Goal: Task Accomplishment & Management: Use online tool/utility

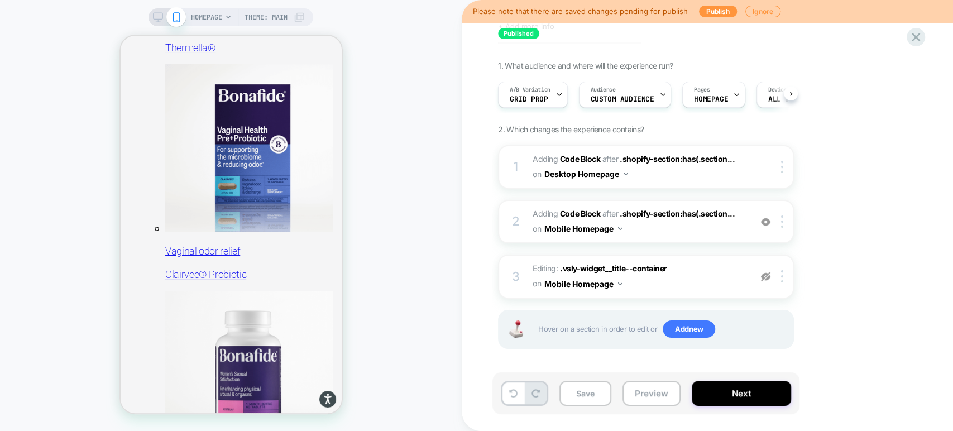
scroll to position [554, 0]
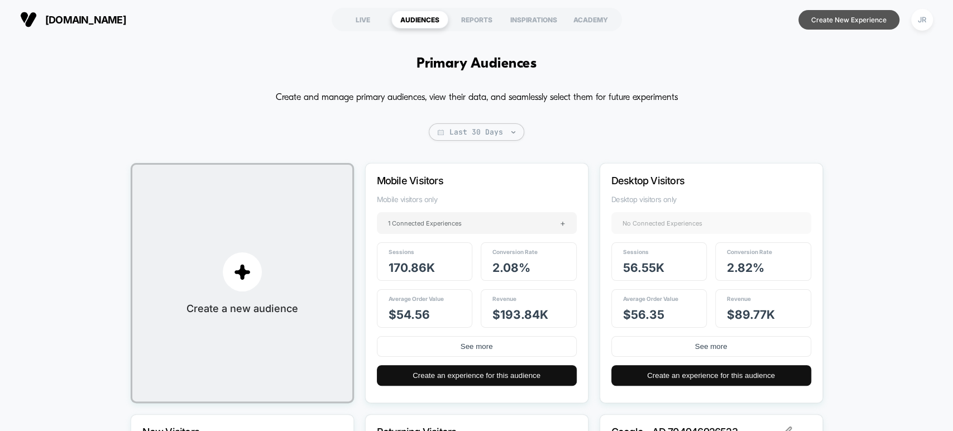
click at [823, 21] on button "Create New Experience" at bounding box center [848, 20] width 101 height 20
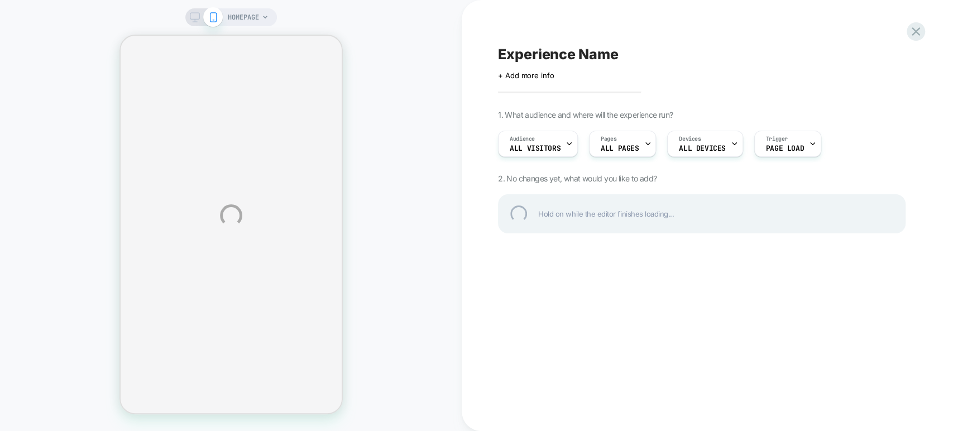
click at [111, 5] on div "HOMEPAGE Experience Name Click to edit experience details + Add more info 1. Wh…" at bounding box center [476, 215] width 953 height 431
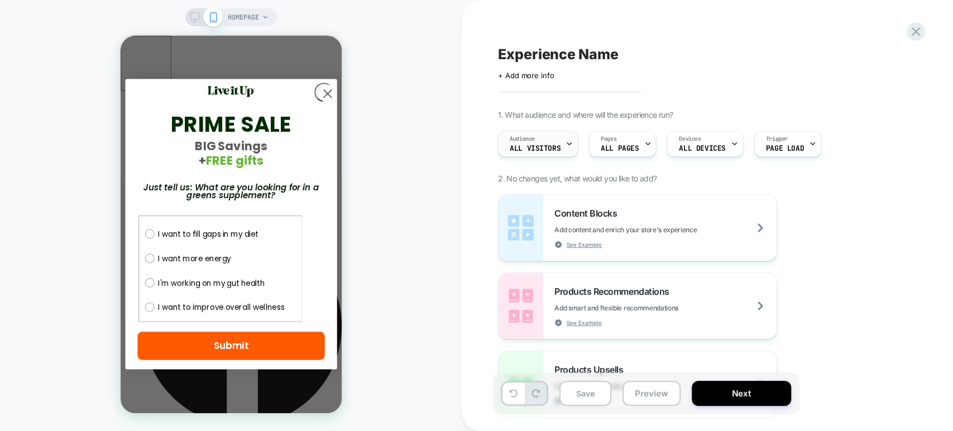
click at [558, 141] on div "Audience All Visitors" at bounding box center [535, 143] width 73 height 25
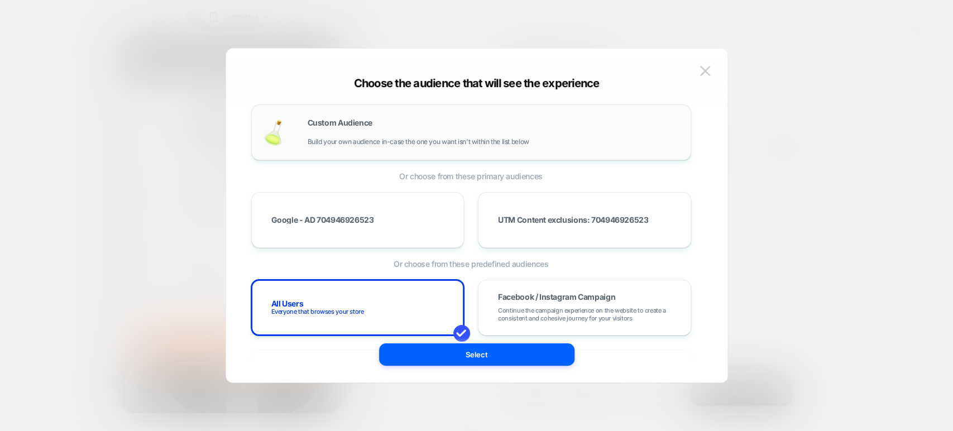
click at [395, 135] on div "Custom Audience Build your own audience in-case the one you want isn't within t…" at bounding box center [494, 132] width 372 height 27
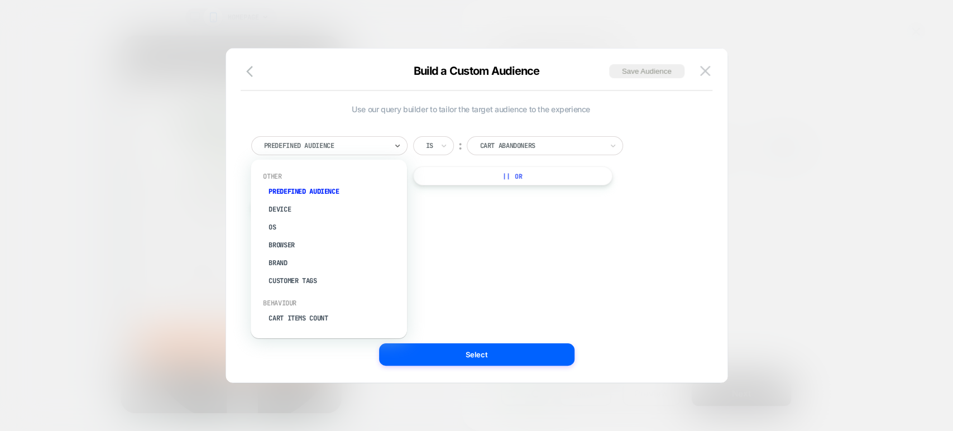
click at [380, 144] on div at bounding box center [325, 146] width 123 height 10
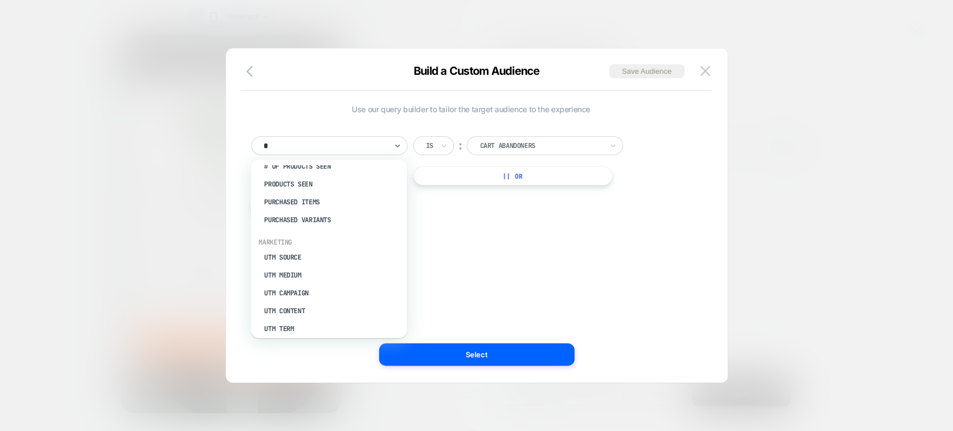
scroll to position [0, 4]
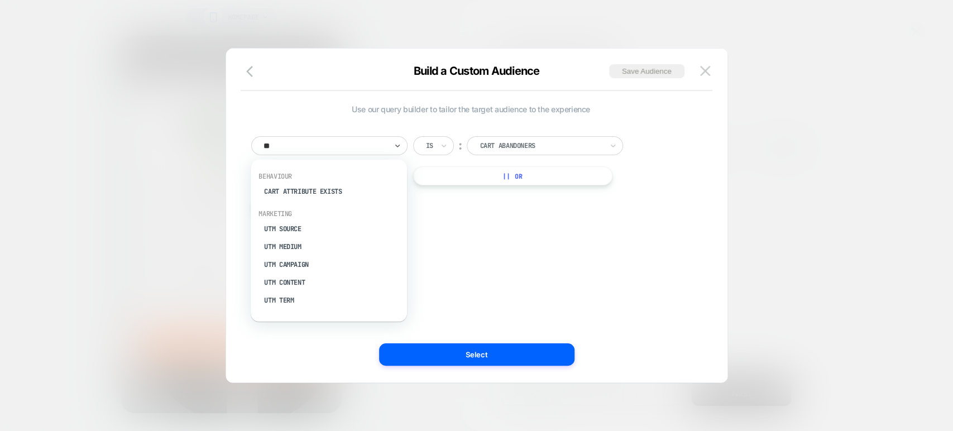
type input "***"
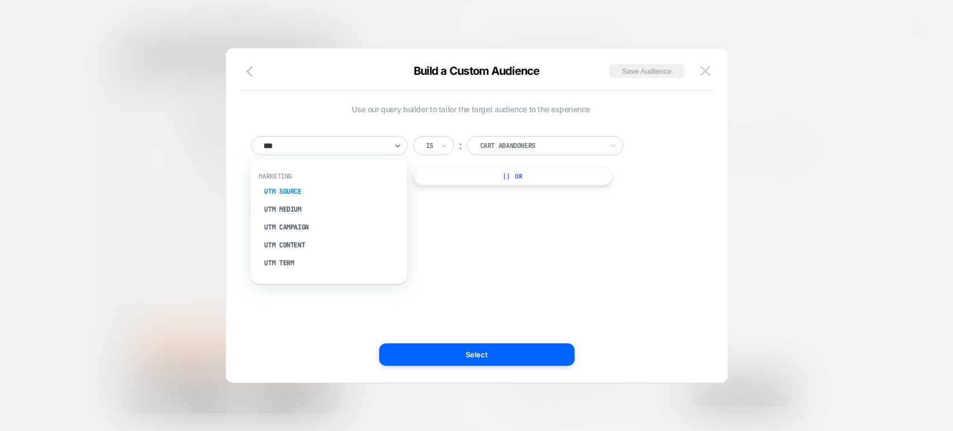
click at [304, 193] on div "UTM Source" at bounding box center [329, 192] width 145 height 18
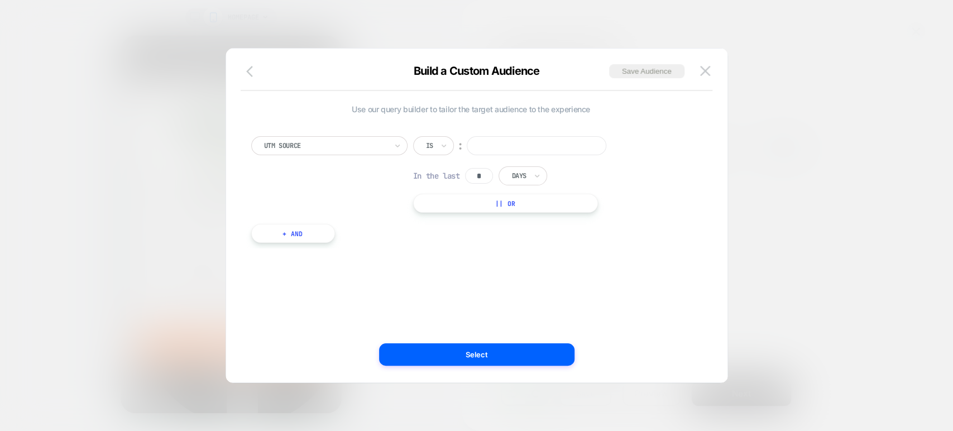
click at [253, 74] on icon "button" at bounding box center [252, 71] width 13 height 13
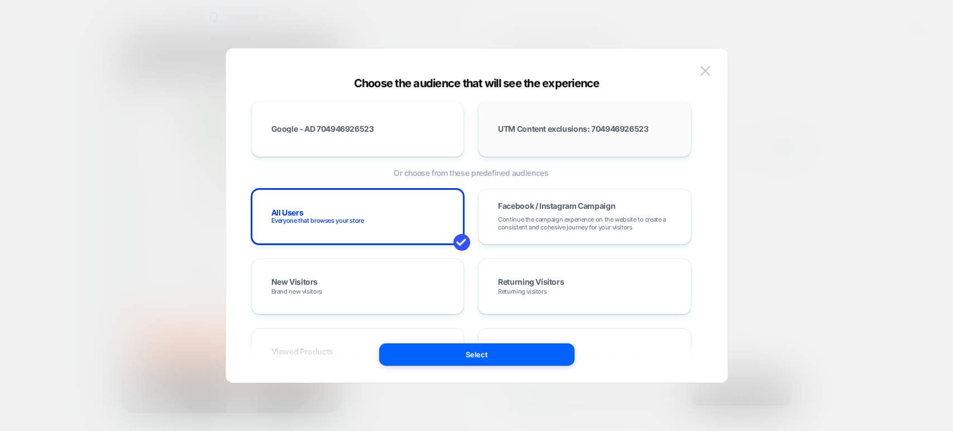
scroll to position [95, 0]
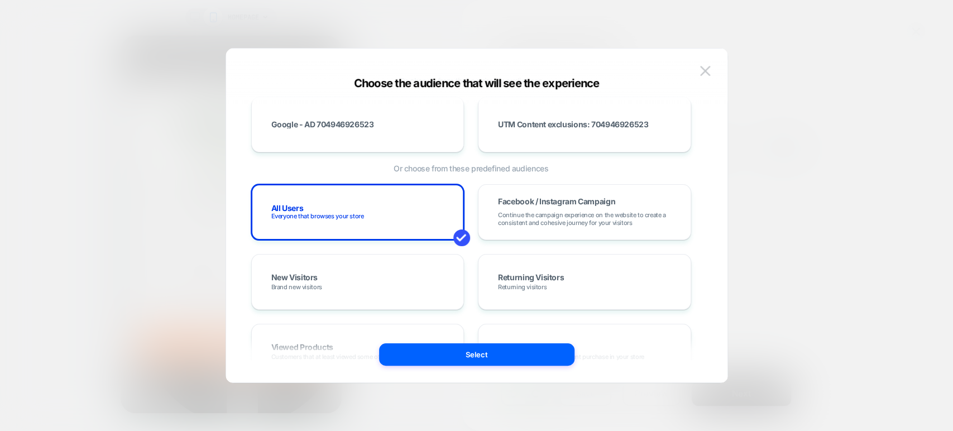
click at [815, 203] on div at bounding box center [476, 215] width 953 height 431
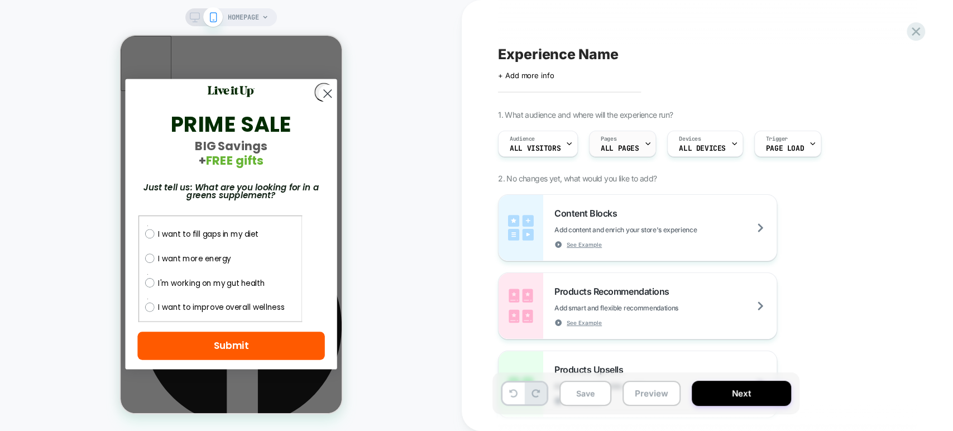
click at [616, 152] on span "ALL PAGES" at bounding box center [620, 149] width 38 height 8
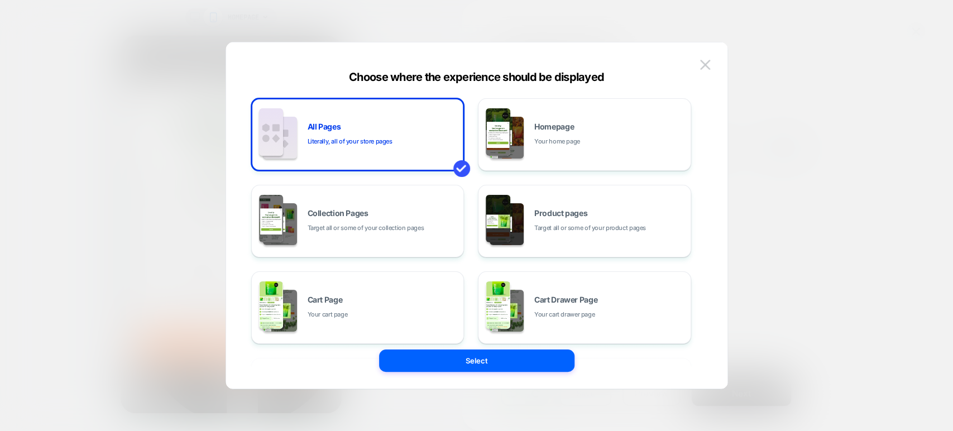
click at [781, 87] on div at bounding box center [476, 215] width 953 height 431
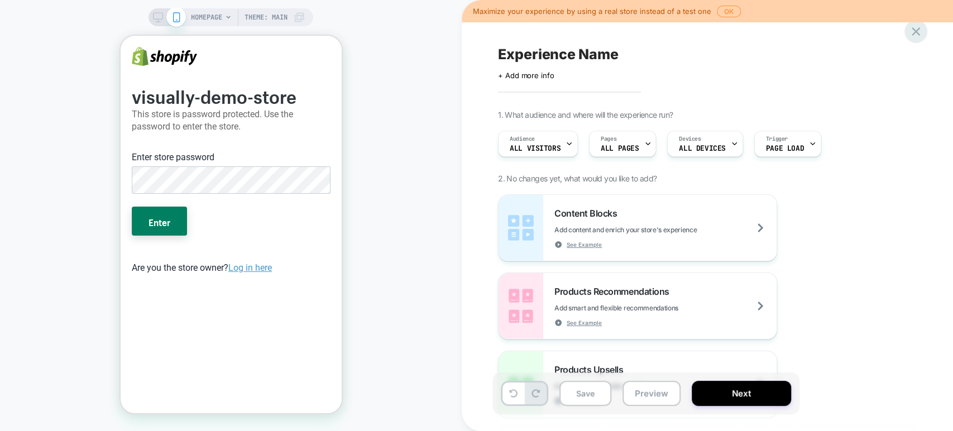
click at [922, 28] on icon at bounding box center [915, 31] width 15 height 15
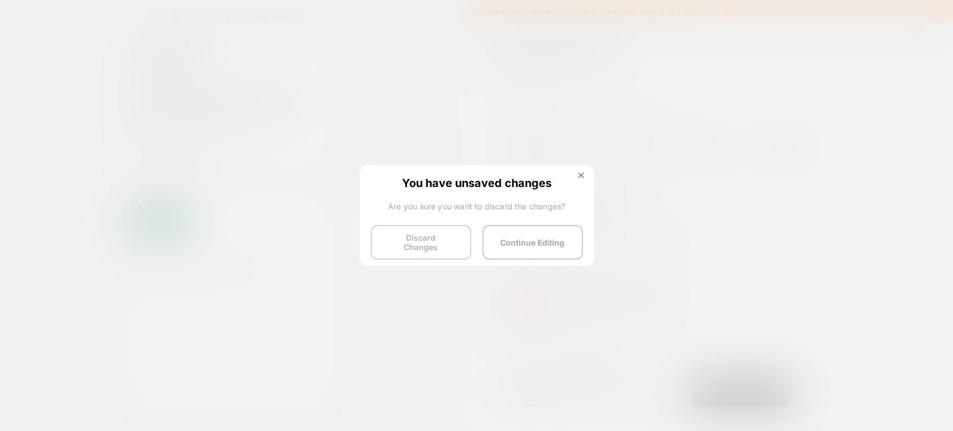
click at [444, 232] on button "Discard Changes" at bounding box center [421, 242] width 100 height 35
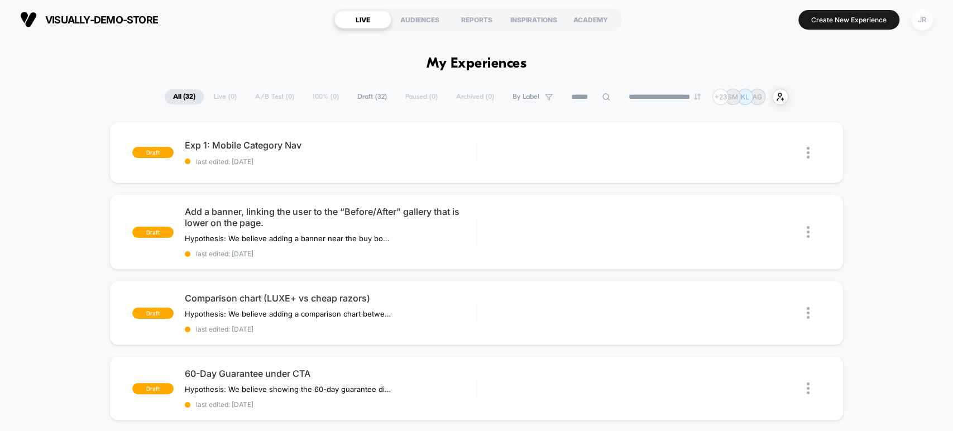
click at [931, 13] on div "JR" at bounding box center [922, 20] width 22 height 22
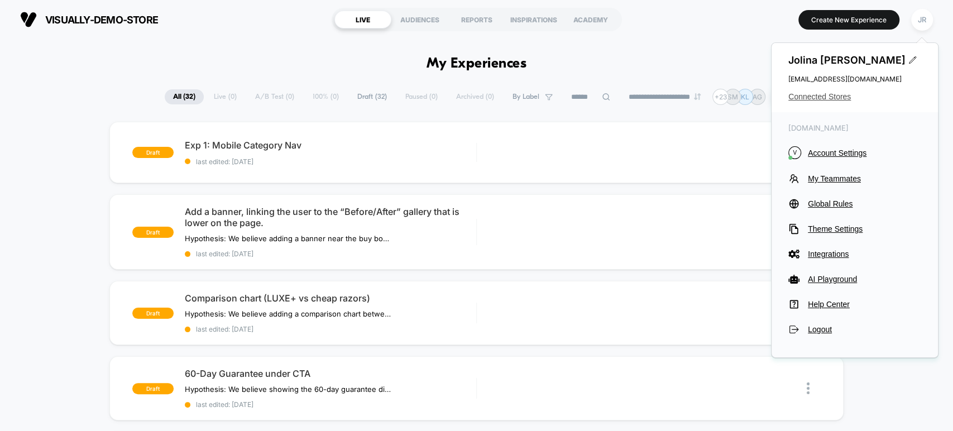
click at [828, 95] on span "Connected Stores" at bounding box center [854, 96] width 133 height 9
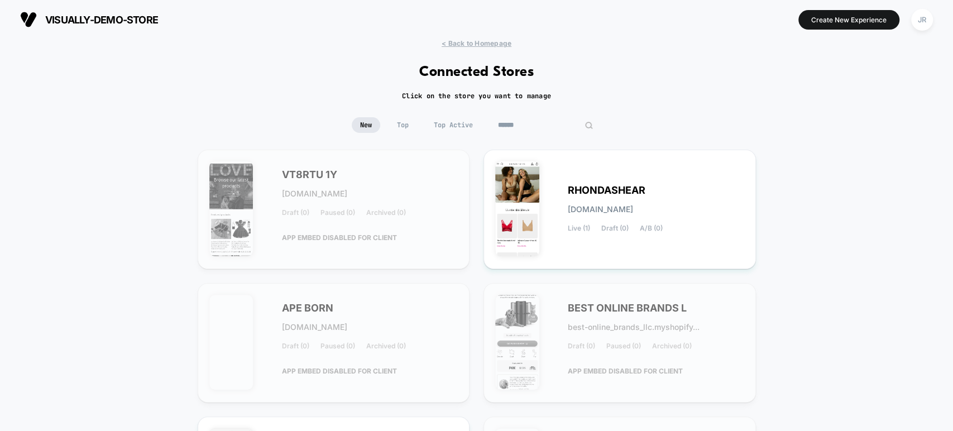
click at [540, 126] on input at bounding box center [546, 125] width 112 height 16
paste input "*********"
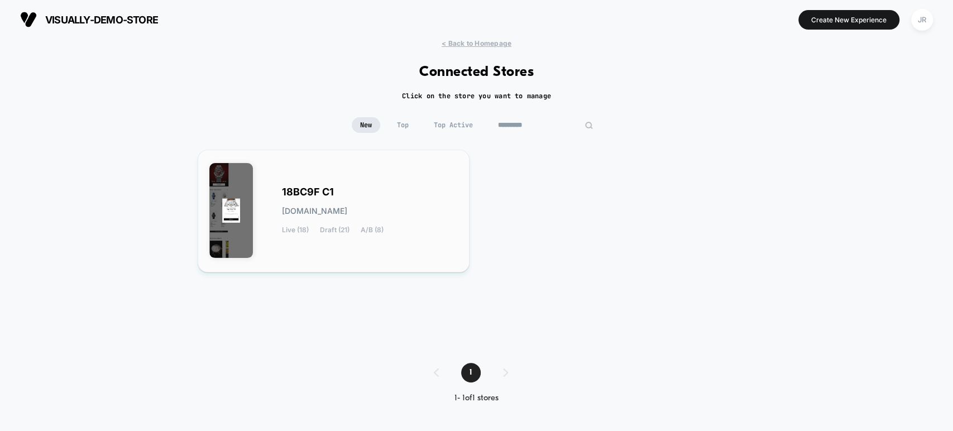
type input "*********"
click at [428, 191] on div "18BC9F C1 18bc9f-c1.myshopify.com Live (18) Draft (21) A/B (8)" at bounding box center [370, 211] width 176 height 46
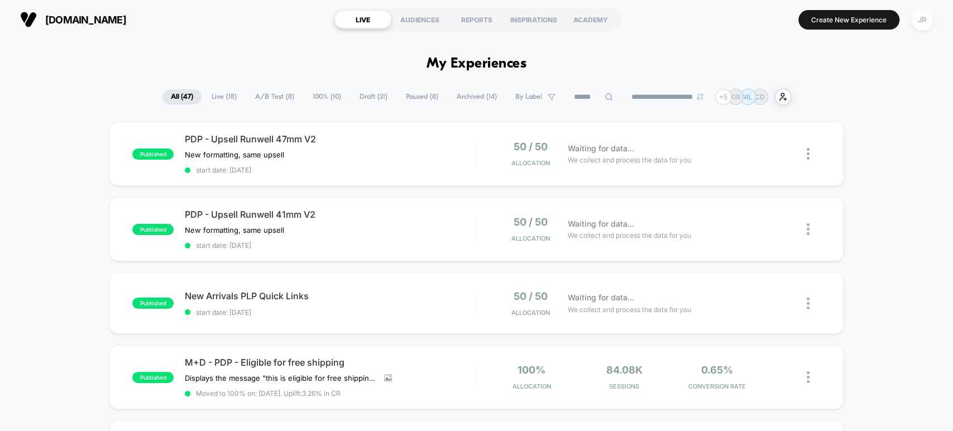
click at [912, 21] on div "JR" at bounding box center [922, 20] width 22 height 22
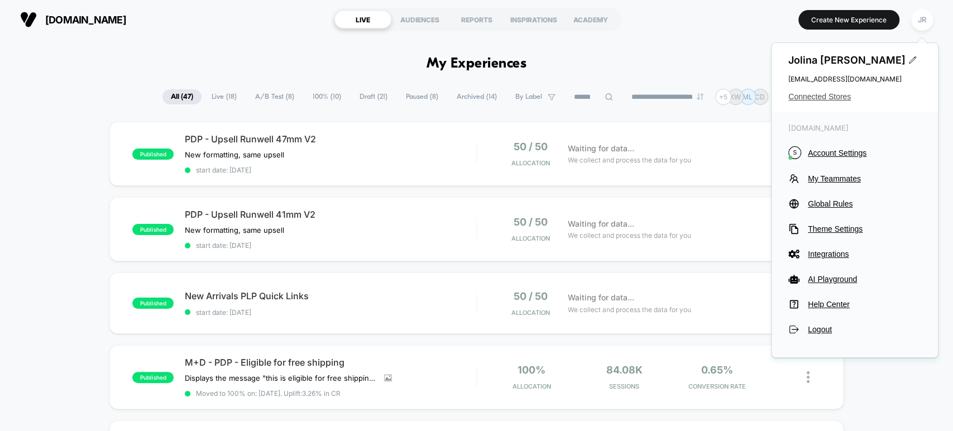
click at [835, 93] on span "Connected Stores" at bounding box center [854, 96] width 133 height 9
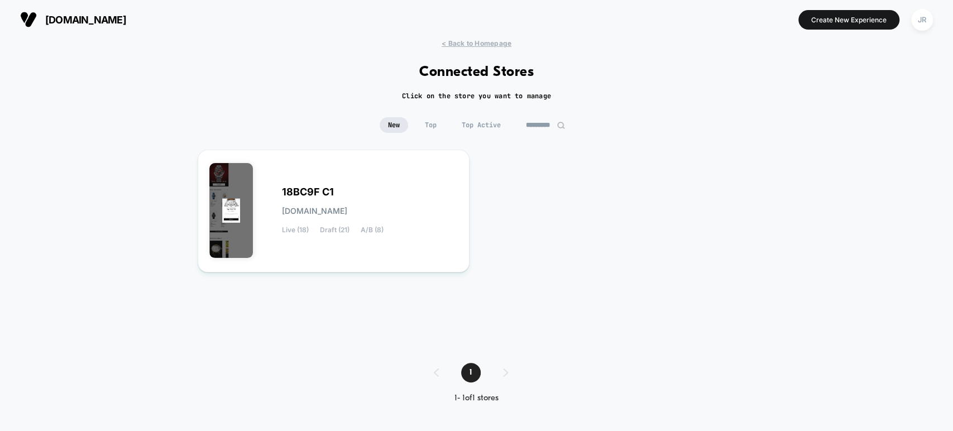
click at [539, 126] on input "*********" at bounding box center [546, 125] width 56 height 16
click at [539, 126] on input "*********" at bounding box center [546, 125] width 112 height 16
type input "*******"
click at [393, 200] on div "18BC9F C1 18bc9f-c1.myshopify.com Live (18) Draft (21) A/B (8)" at bounding box center [370, 211] width 176 height 46
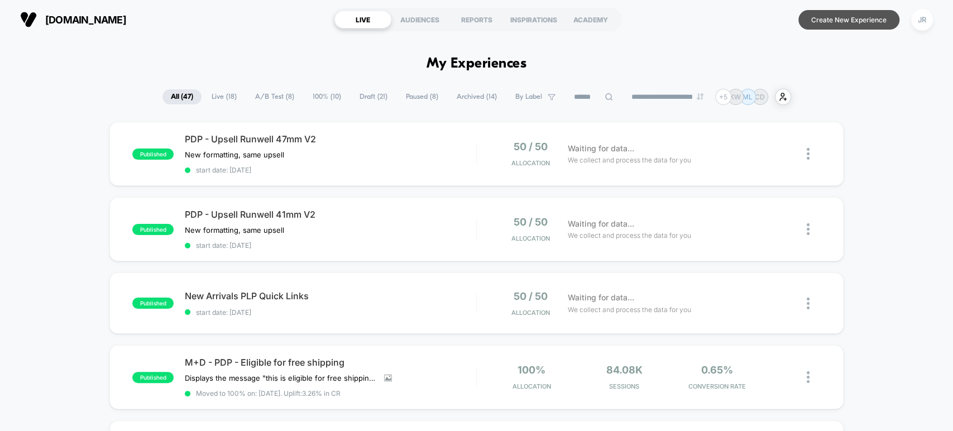
click at [817, 18] on button "Create New Experience" at bounding box center [848, 20] width 101 height 20
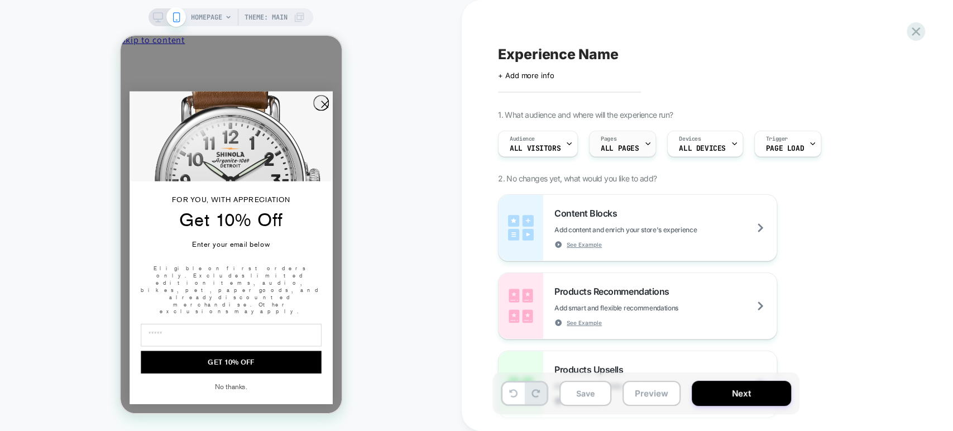
click at [630, 142] on div "Pages ALL PAGES" at bounding box center [620, 143] width 60 height 25
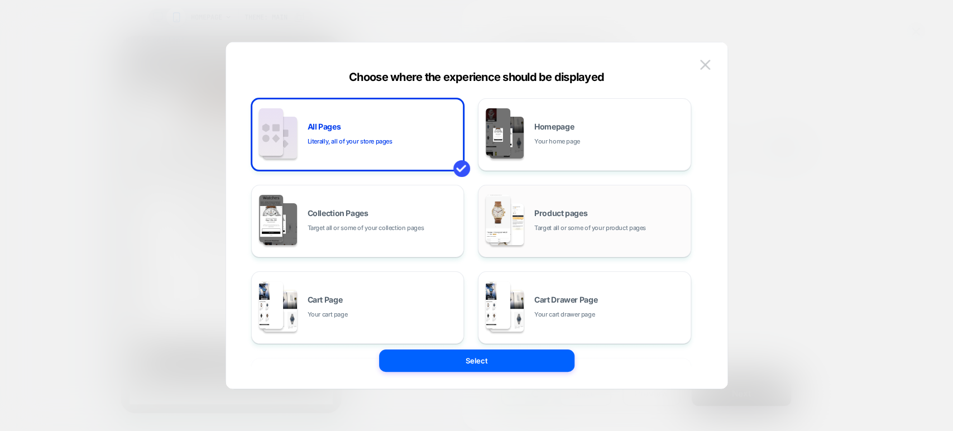
click at [574, 215] on span "Product pages" at bounding box center [560, 213] width 53 height 8
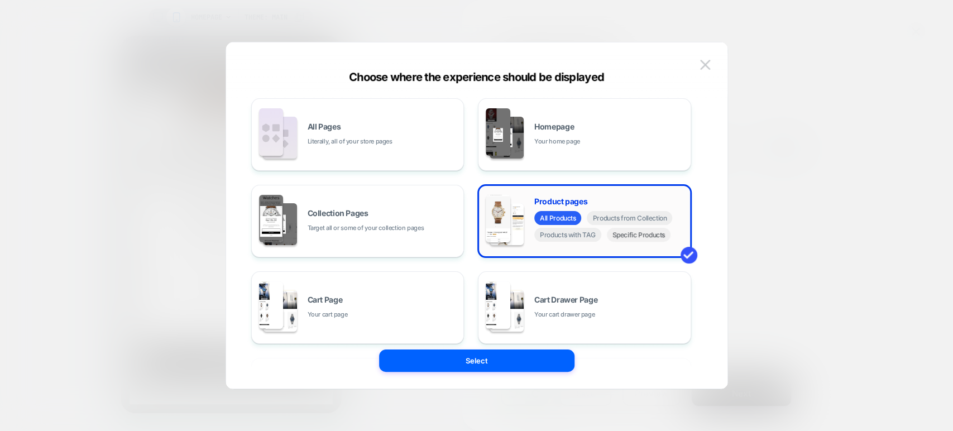
click at [629, 236] on span "Specific Products" at bounding box center [639, 235] width 64 height 14
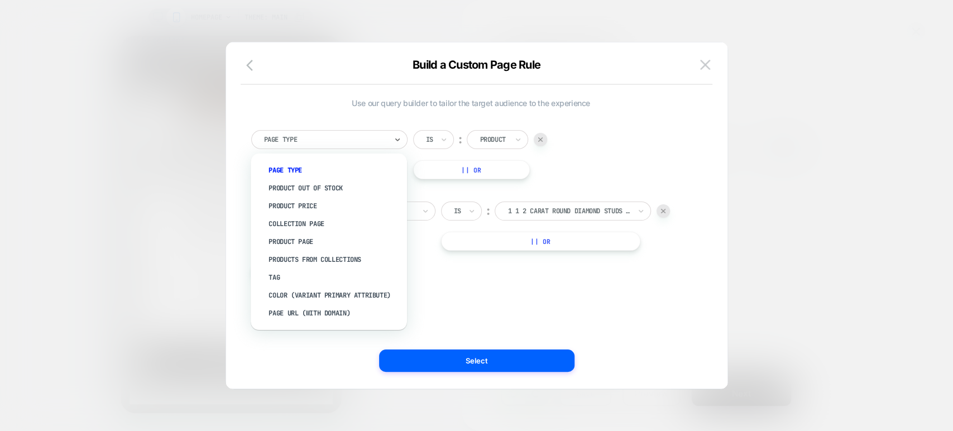
click at [381, 140] on div at bounding box center [325, 140] width 123 height 10
click at [341, 187] on div "Product Out Of Stock" at bounding box center [334, 188] width 145 height 18
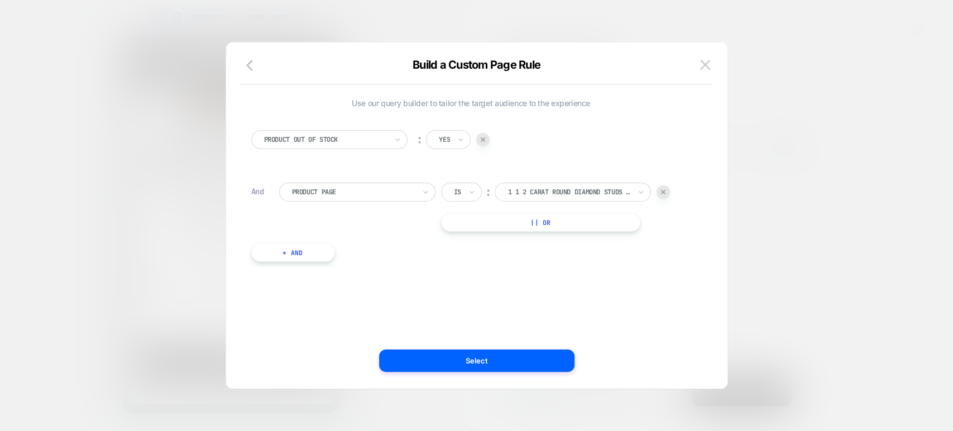
click at [664, 188] on div at bounding box center [663, 191] width 13 height 13
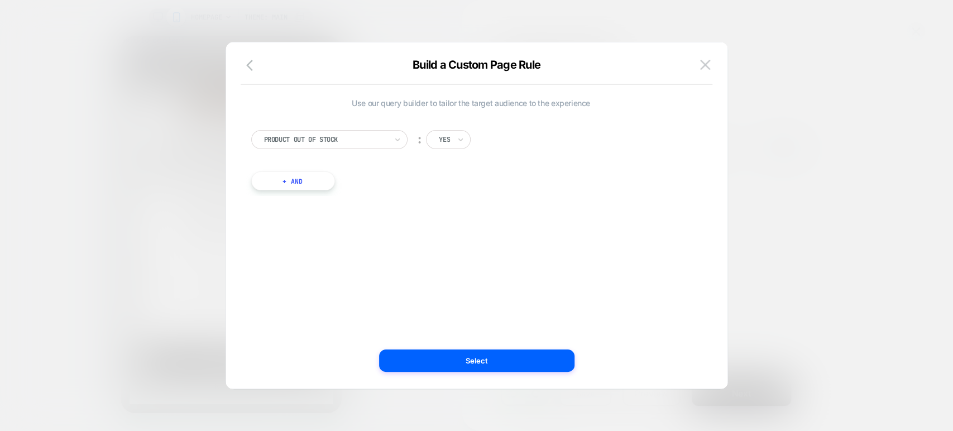
click at [825, 119] on div at bounding box center [476, 215] width 953 height 431
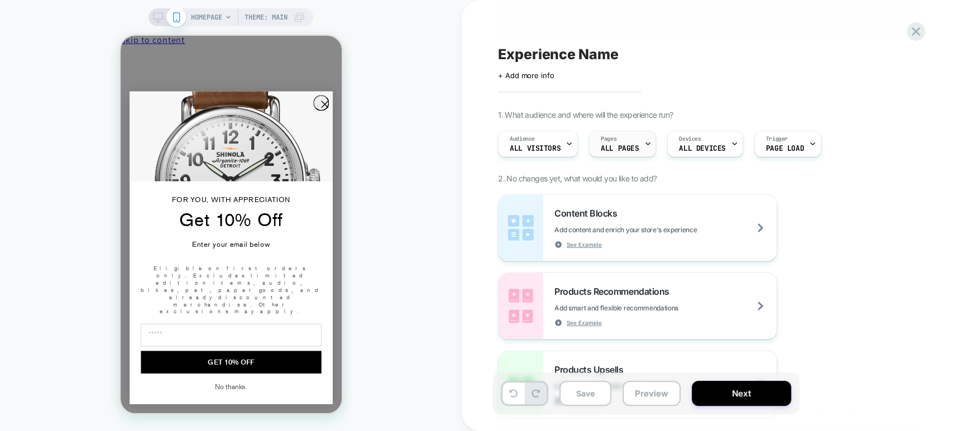
click at [621, 147] on span "ALL PAGES" at bounding box center [620, 149] width 38 height 8
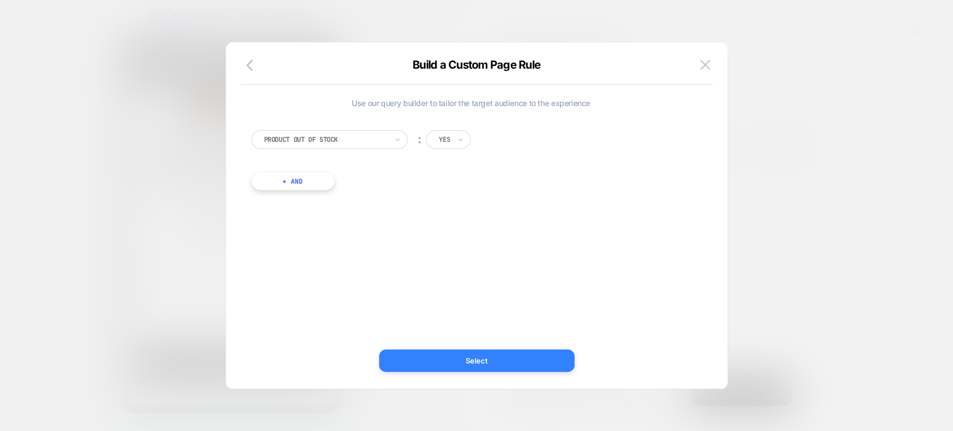
click at [448, 361] on button "Select" at bounding box center [476, 360] width 195 height 22
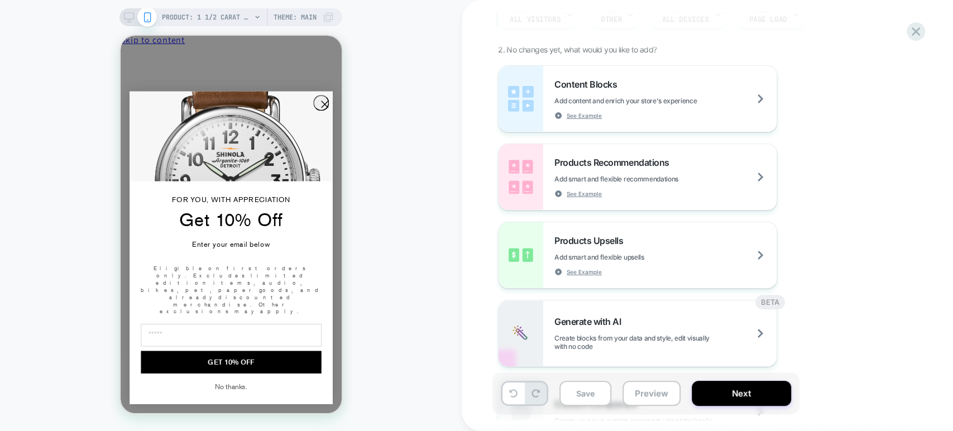
scroll to position [174, 0]
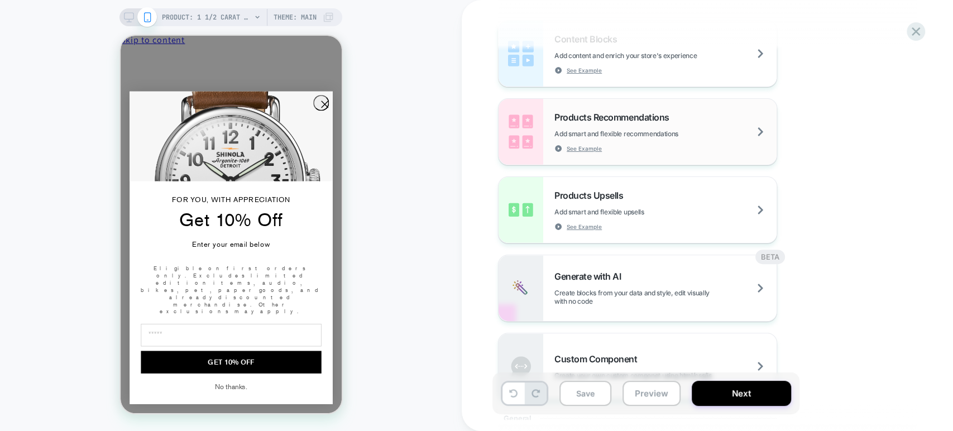
click at [694, 136] on span "Add smart and flexible recommendations" at bounding box center [644, 134] width 180 height 8
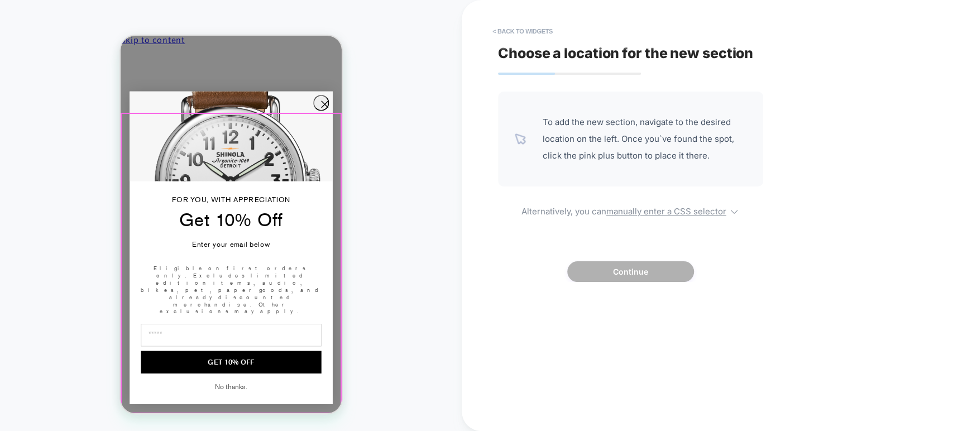
click at [317, 133] on div at bounding box center [230, 263] width 219 height 299
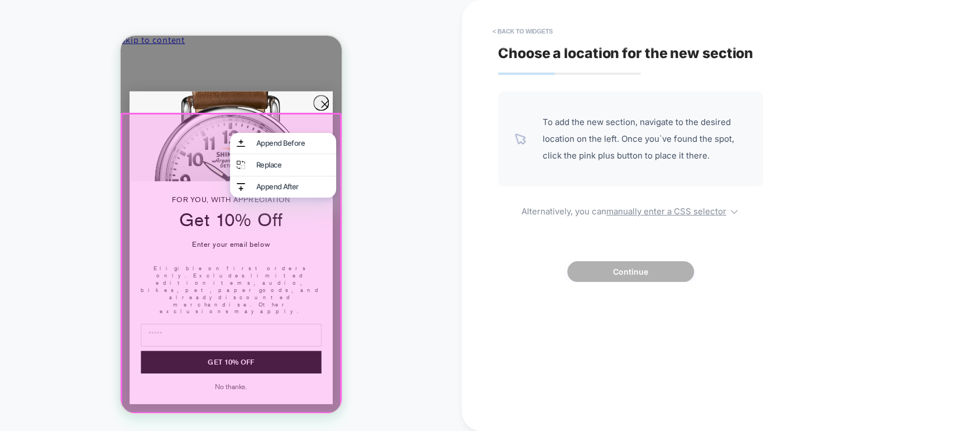
click at [285, 113] on div at bounding box center [230, 263] width 221 height 301
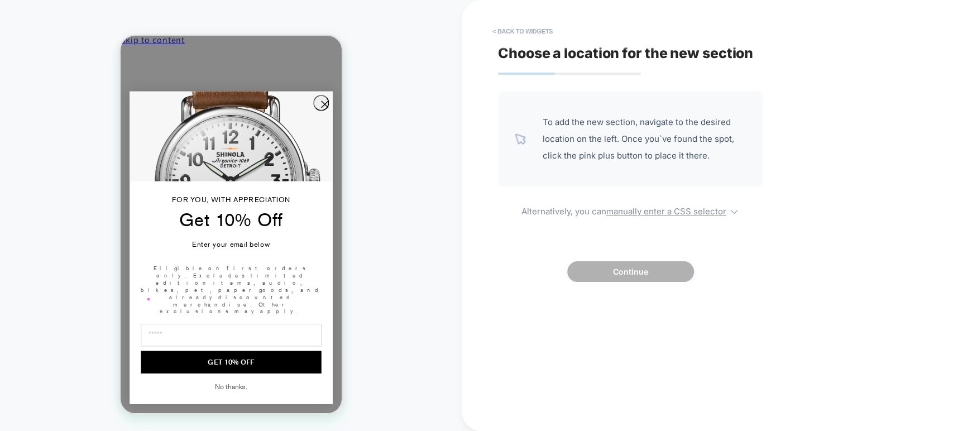
click at [321, 112] on circle "Close dialog" at bounding box center [324, 104] width 15 height 15
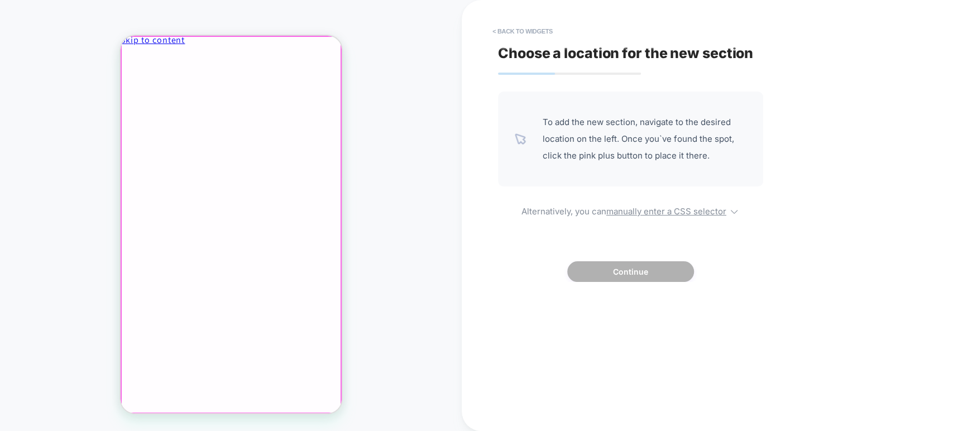
click at [325, 51] on div at bounding box center [230, 225] width 219 height 376
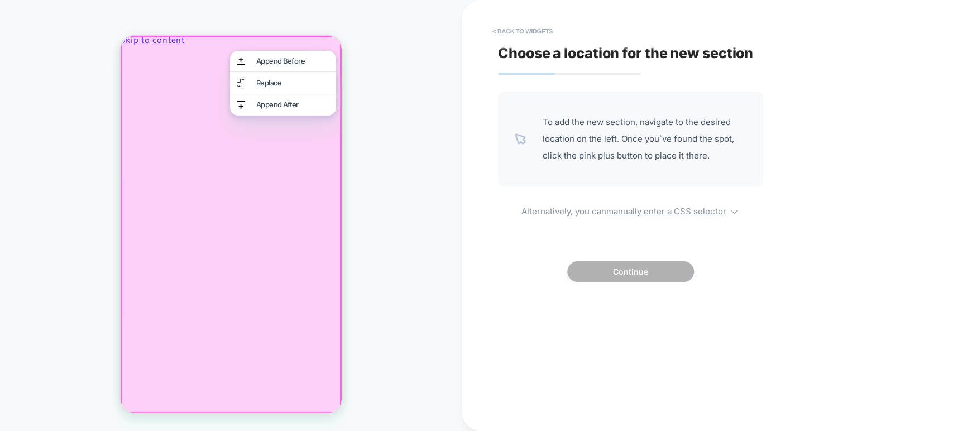
click at [401, 183] on div "PRODUCT: 1 1/2 Carat Round Diamond Studs - Yellow Gold PRODUCT: 1 1/2 Carat Rou…" at bounding box center [231, 215] width 462 height 409
click at [315, 188] on div at bounding box center [230, 225] width 221 height 378
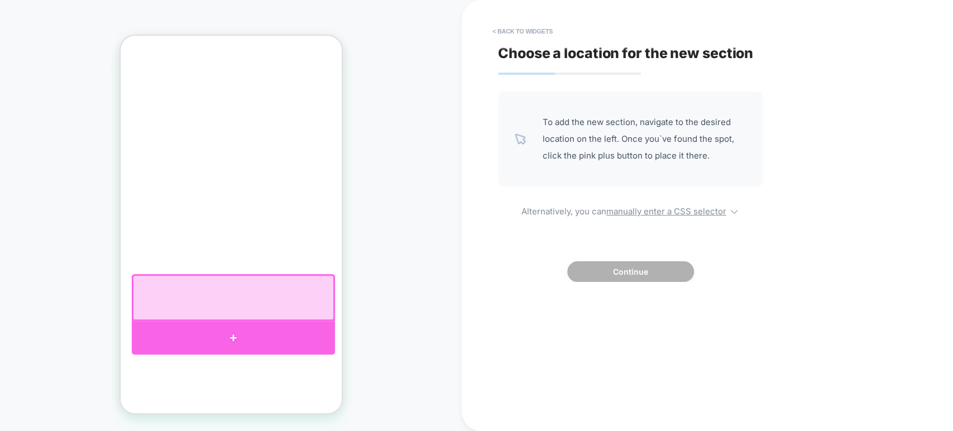
click at [233, 334] on div at bounding box center [232, 337] width 203 height 33
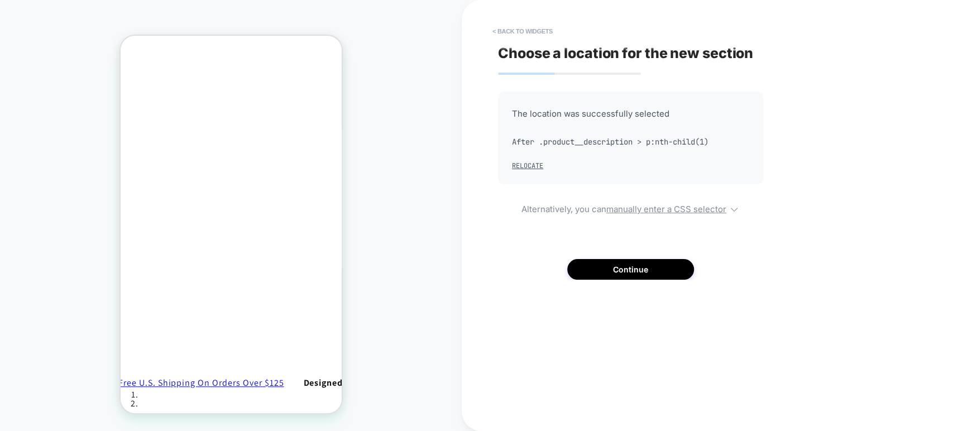
scroll to position [485, 2]
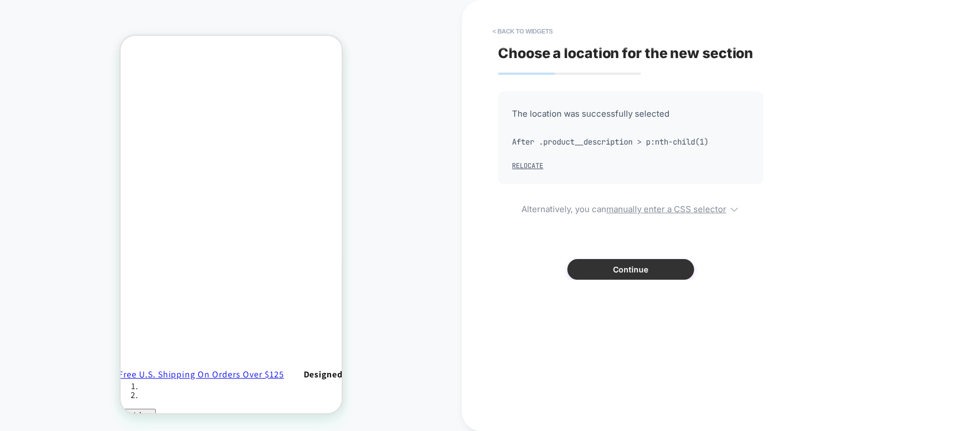
click at [579, 264] on button "Continue" at bounding box center [630, 269] width 127 height 21
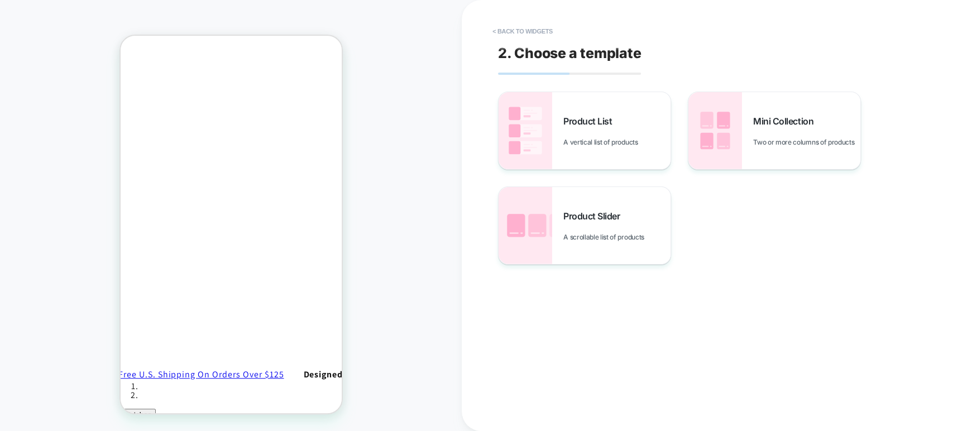
scroll to position [429, 2]
click at [601, 141] on span "A vertical list of products" at bounding box center [603, 142] width 80 height 8
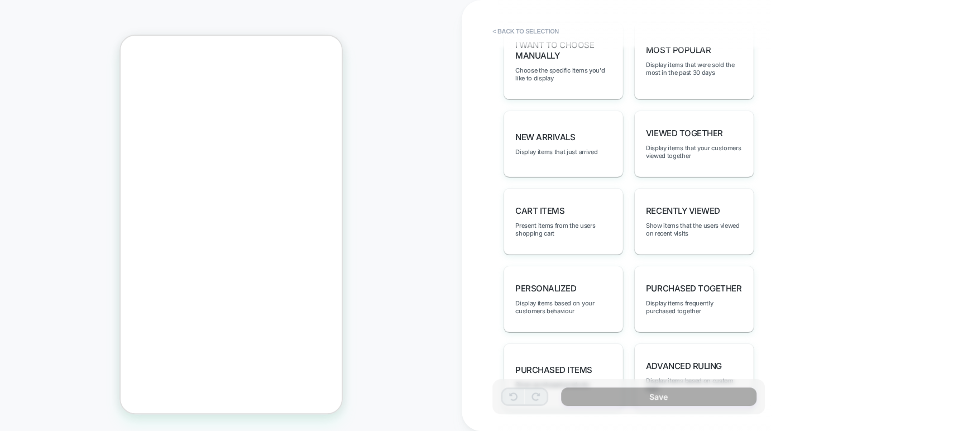
scroll to position [572, 0]
click at [676, 207] on div "Recently Viewed Show items that the users viewed on recent visits" at bounding box center [693, 221] width 119 height 66
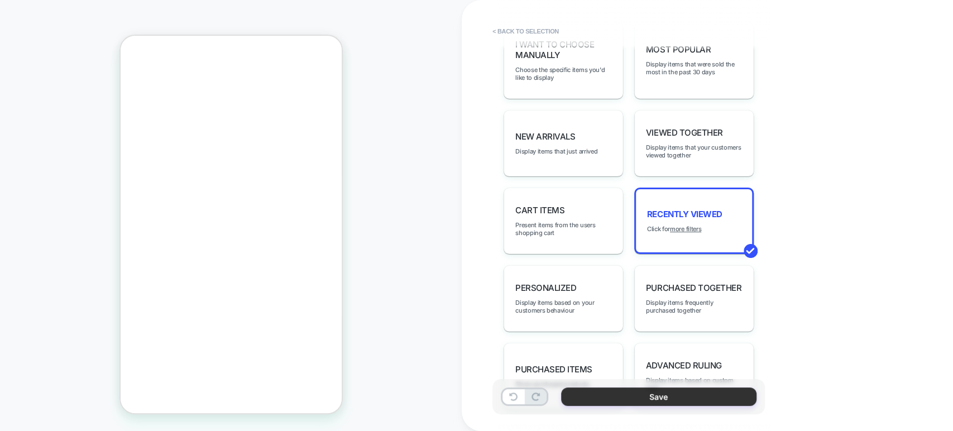
click at [632, 396] on button "Save" at bounding box center [658, 396] width 195 height 18
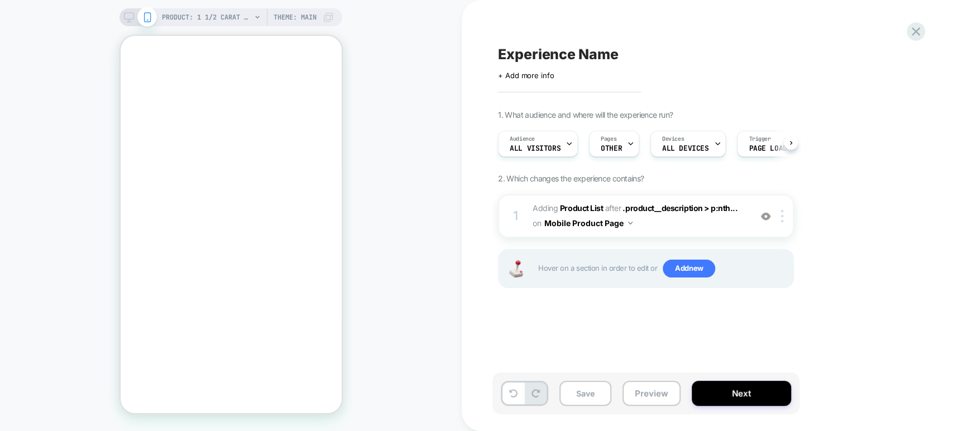
scroll to position [0, 0]
click at [692, 219] on span "#_loomi_addon_1760034977758 Adding Product List AFTER .product__description > p…" at bounding box center [639, 216] width 213 height 30
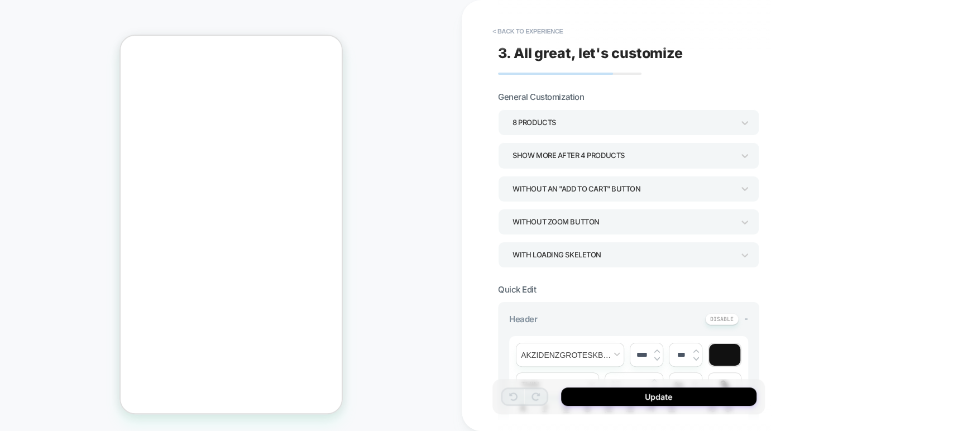
scroll to position [634, 2]
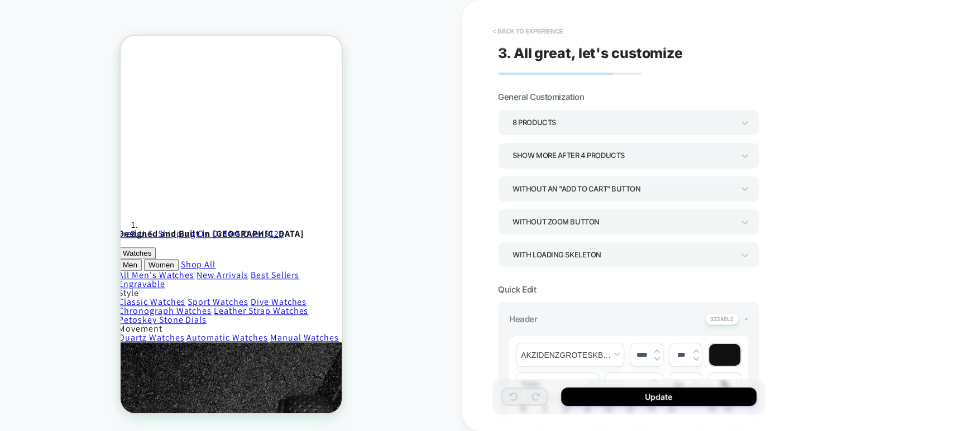
click at [520, 28] on button "< Back to experience" at bounding box center [528, 31] width 82 height 18
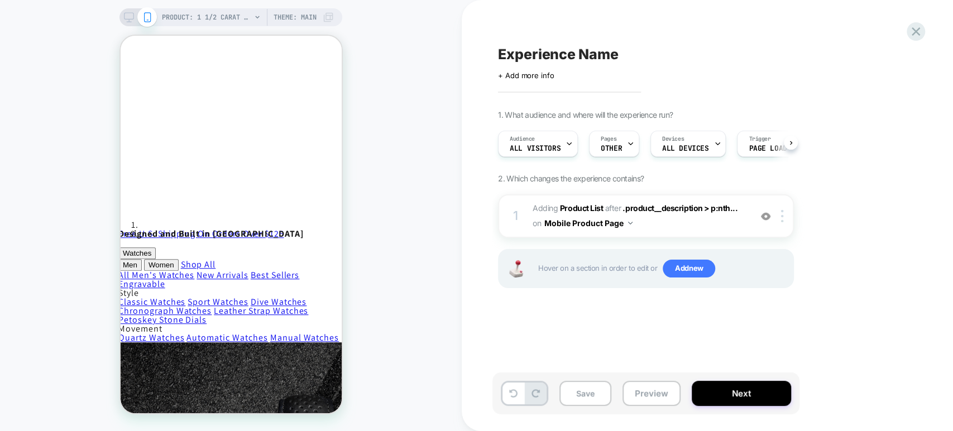
scroll to position [0, 0]
click at [617, 145] on span "OTHER" at bounding box center [611, 149] width 21 height 8
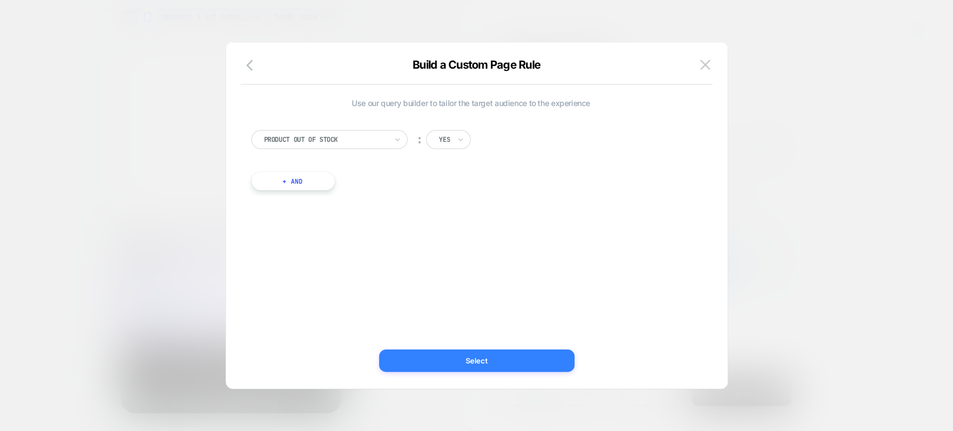
click at [487, 356] on button "Select" at bounding box center [476, 360] width 195 height 22
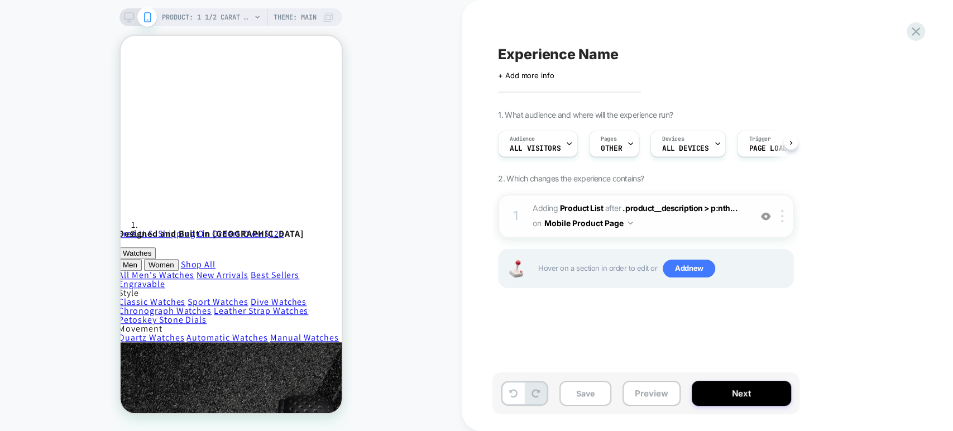
click at [636, 224] on span "#_loomi_addon_1760034977758 Adding Product List AFTER .product__description > p…" at bounding box center [639, 216] width 213 height 30
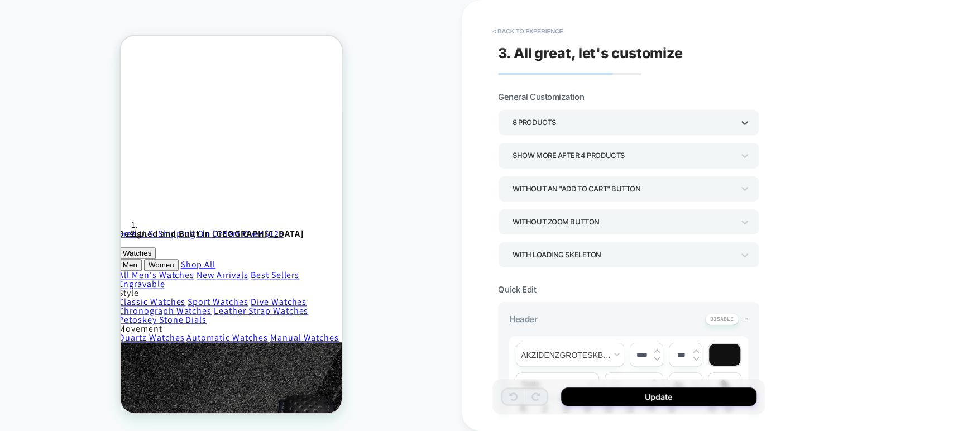
click at [592, 114] on div "8 Products" at bounding box center [623, 122] width 232 height 17
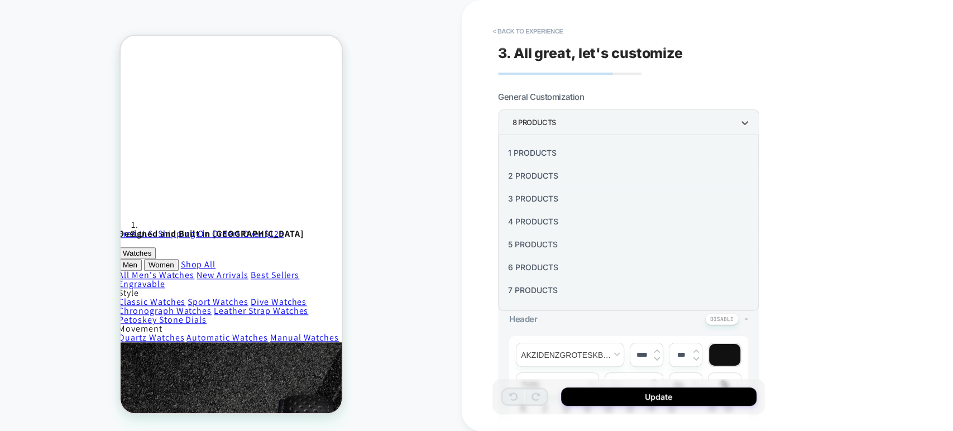
click at [543, 216] on div "4 Products" at bounding box center [628, 221] width 252 height 23
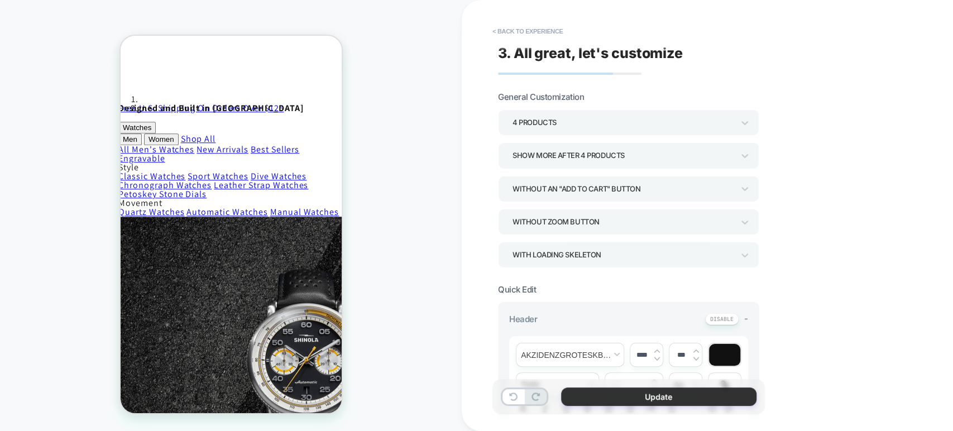
click at [585, 397] on button "Update" at bounding box center [658, 396] width 195 height 18
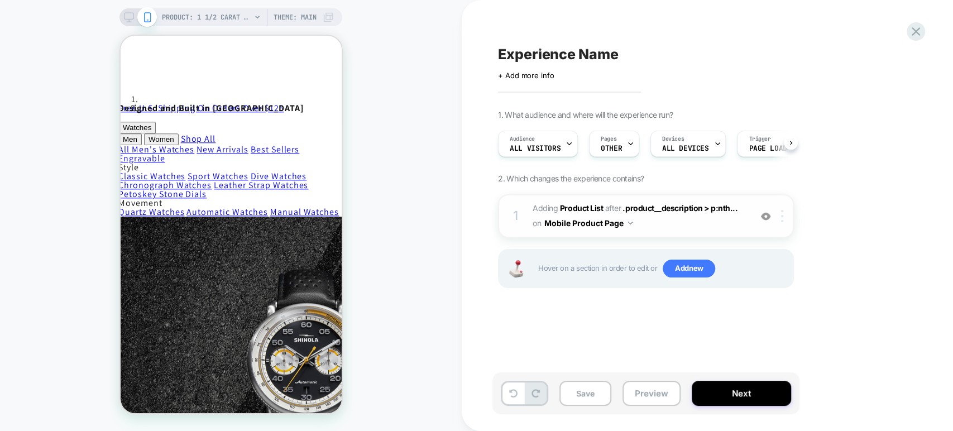
click at [783, 220] on div at bounding box center [784, 216] width 18 height 12
click at [827, 179] on div "1. What audience and where will the experience run? Audience All Visitors Pages…" at bounding box center [702, 213] width 408 height 206
click at [572, 55] on span "Experience Name" at bounding box center [558, 54] width 120 height 17
type textarea "**********"
click at [784, 216] on div at bounding box center [784, 216] width 18 height 12
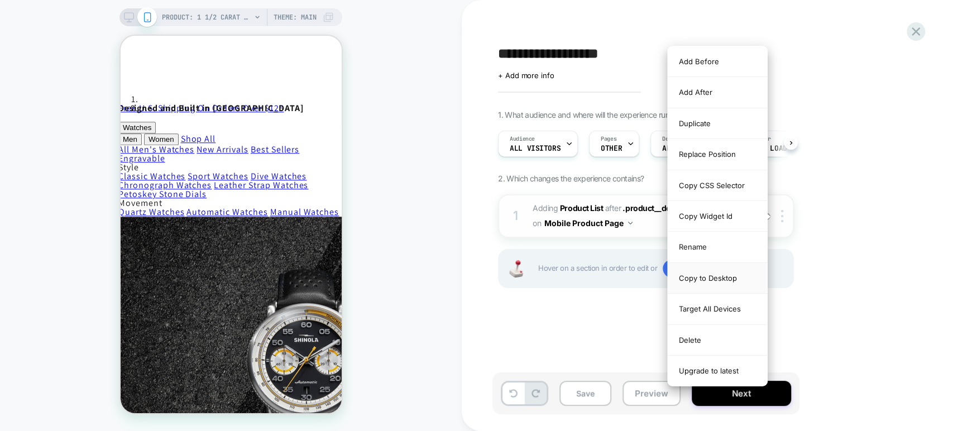
click at [727, 273] on div "Copy to Desktop" at bounding box center [717, 278] width 99 height 31
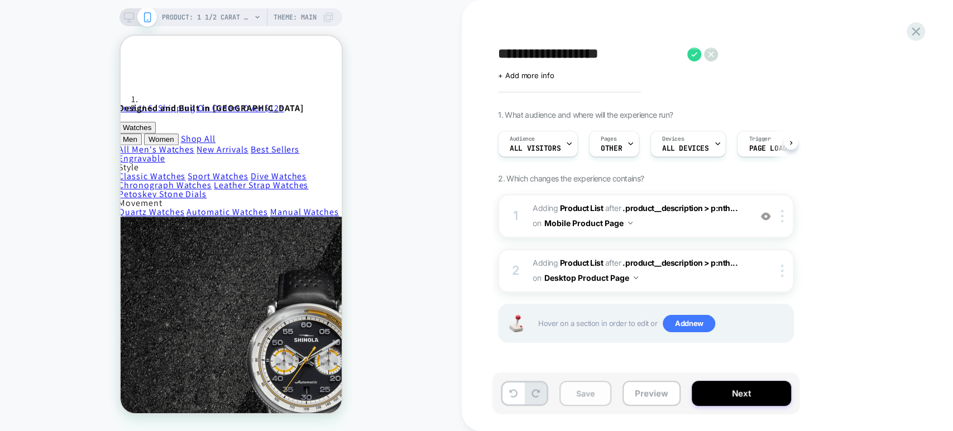
click at [584, 397] on button "Save" at bounding box center [585, 393] width 52 height 25
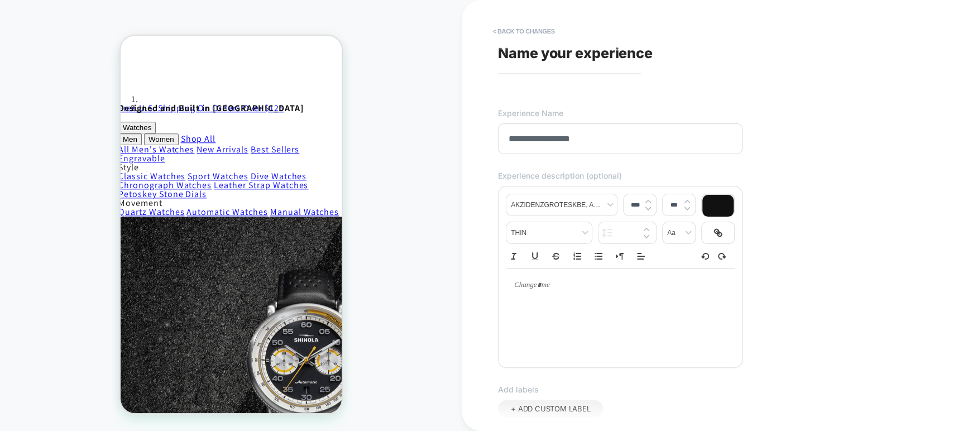
scroll to position [278, 0]
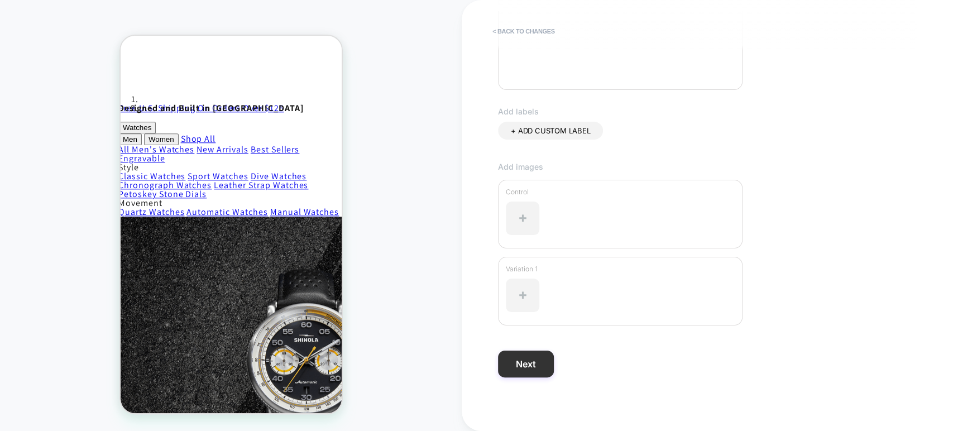
type input "**********"
click at [531, 356] on button "Next" at bounding box center [526, 364] width 56 height 27
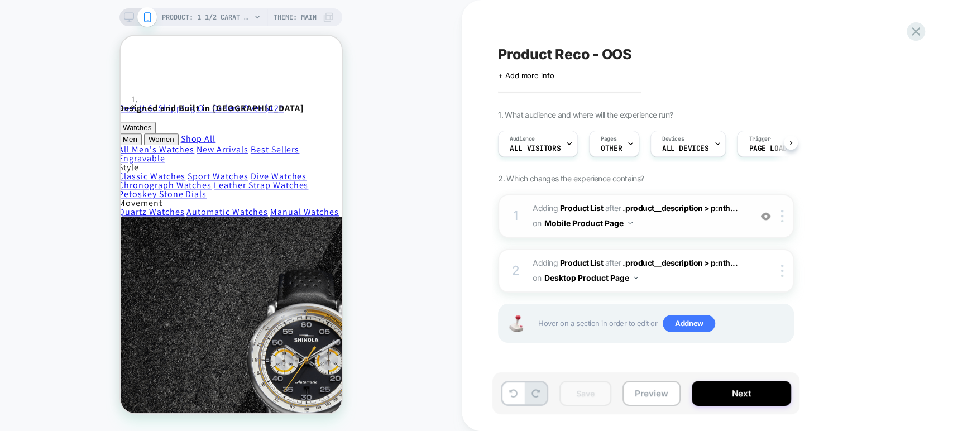
scroll to position [0, 0]
click at [531, 56] on span "Product Reco - OOS" at bounding box center [565, 54] width 134 height 17
click at [531, 56] on textarea "**********" at bounding box center [590, 54] width 184 height 17
click at [496, 46] on div "**********" at bounding box center [701, 215] width 419 height 409
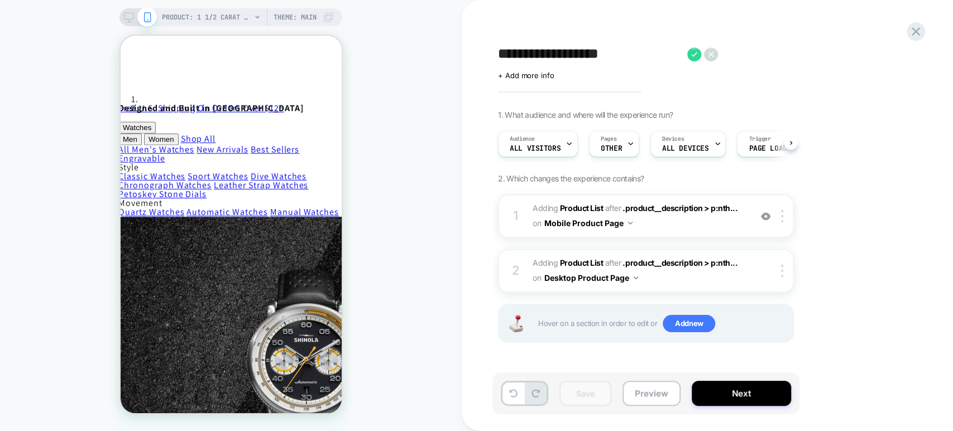
click at [500, 52] on textarea "**********" at bounding box center [590, 54] width 184 height 17
click at [500, 52] on textarea "**********" at bounding box center [609, 54] width 222 height 17
type textarea "**********"
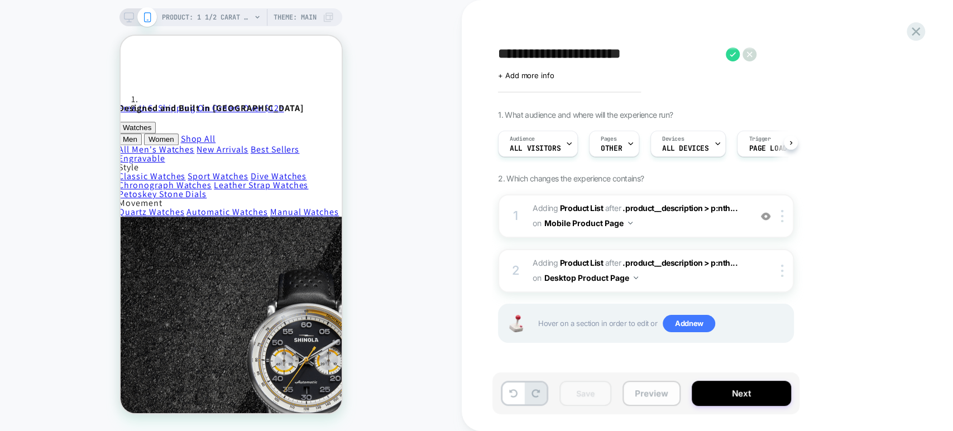
click at [661, 401] on button "Preview" at bounding box center [651, 393] width 58 height 25
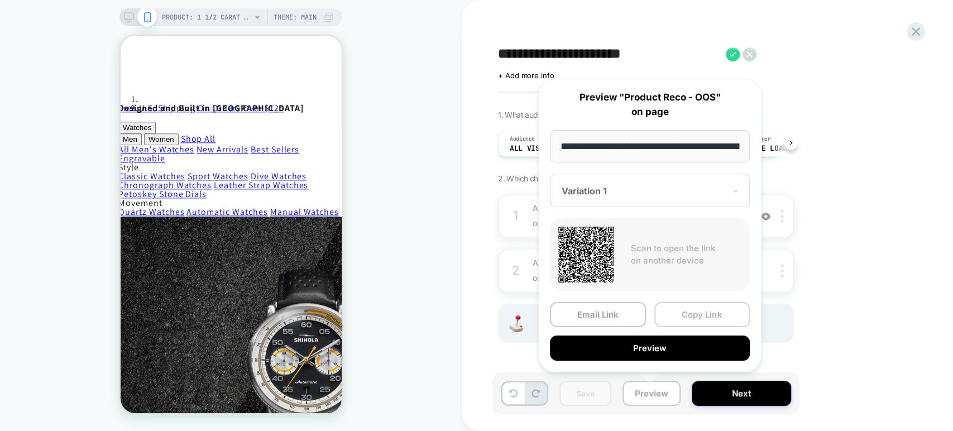
click at [686, 312] on button "Copy Link" at bounding box center [702, 314] width 96 height 25
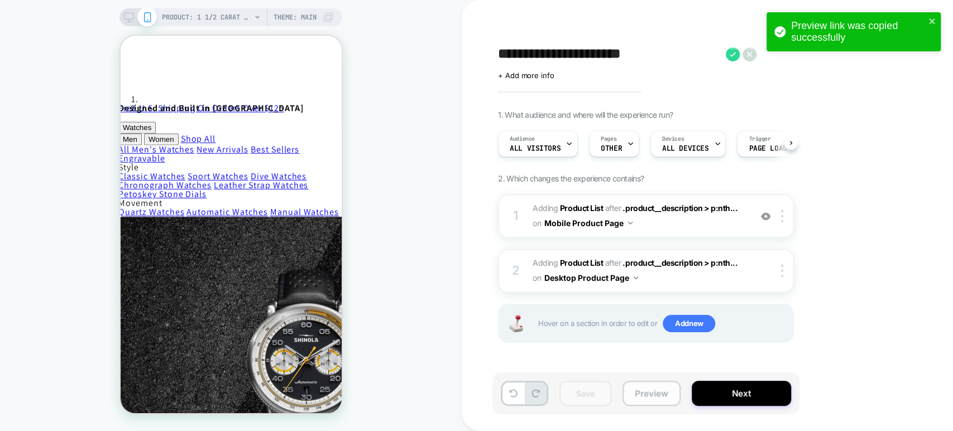
click at [654, 395] on button "Preview" at bounding box center [651, 393] width 58 height 25
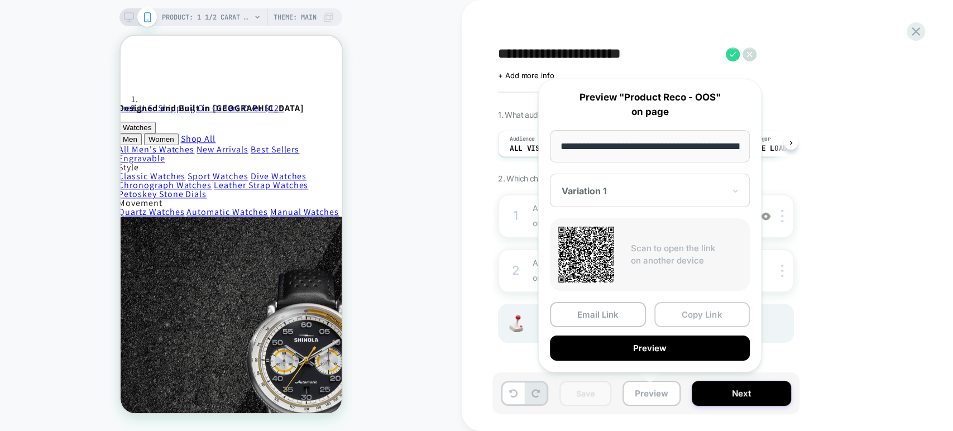
click at [688, 310] on button "Copy Link" at bounding box center [702, 314] width 96 height 25
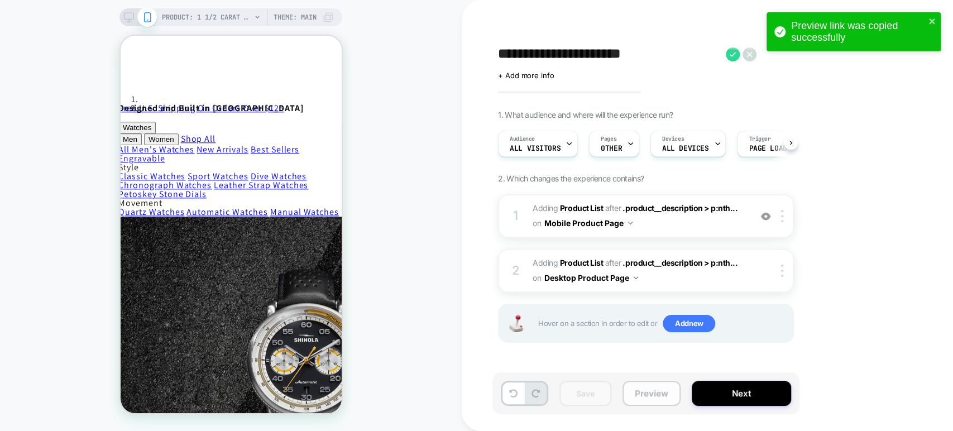
click at [644, 386] on button "Preview" at bounding box center [651, 393] width 58 height 25
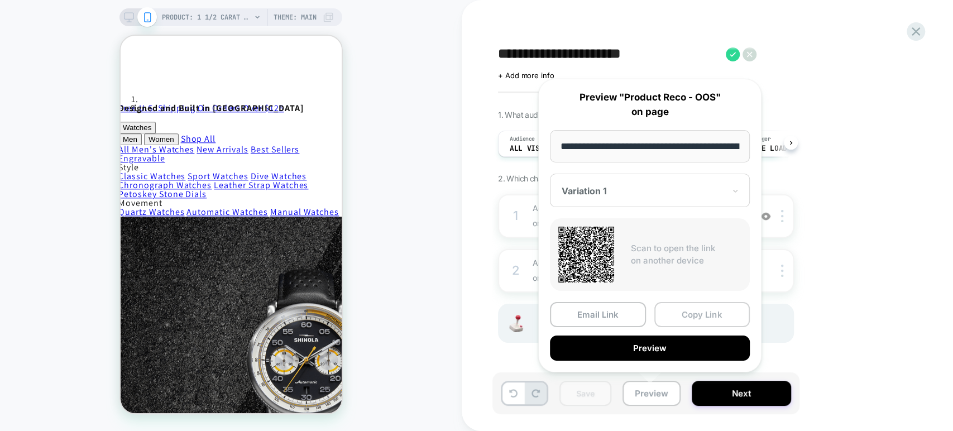
click at [695, 313] on button "Copy Link" at bounding box center [702, 314] width 96 height 25
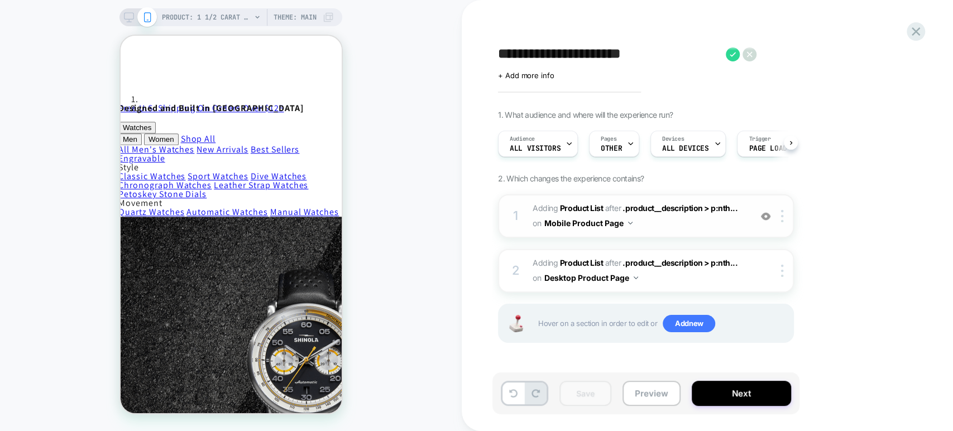
click at [625, 222] on button "Mobile Product Page" at bounding box center [588, 223] width 88 height 16
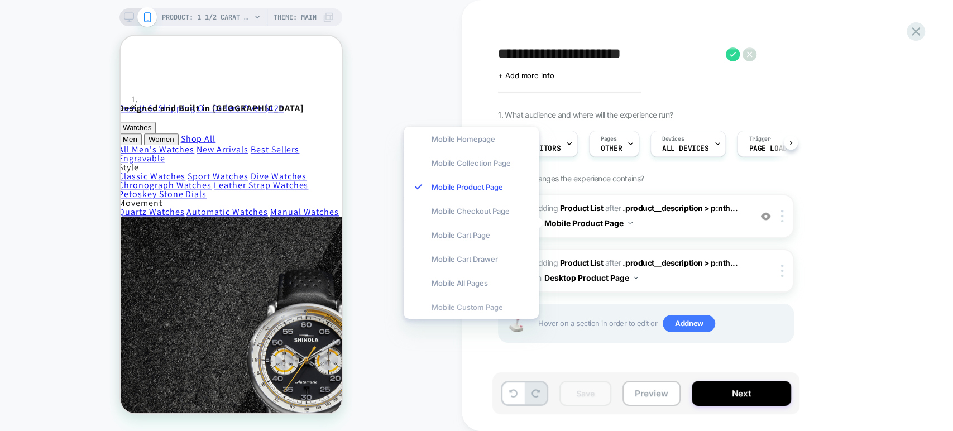
click at [496, 304] on div "Mobile Custom Page" at bounding box center [471, 307] width 135 height 24
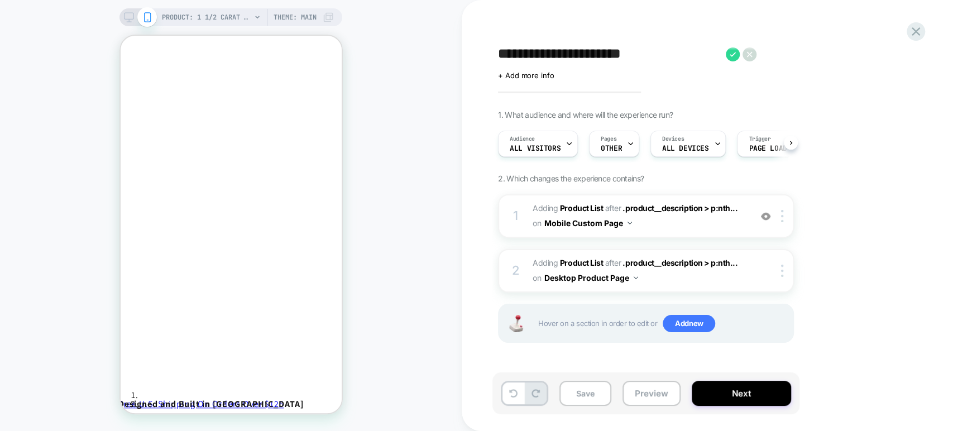
scroll to position [760, 2]
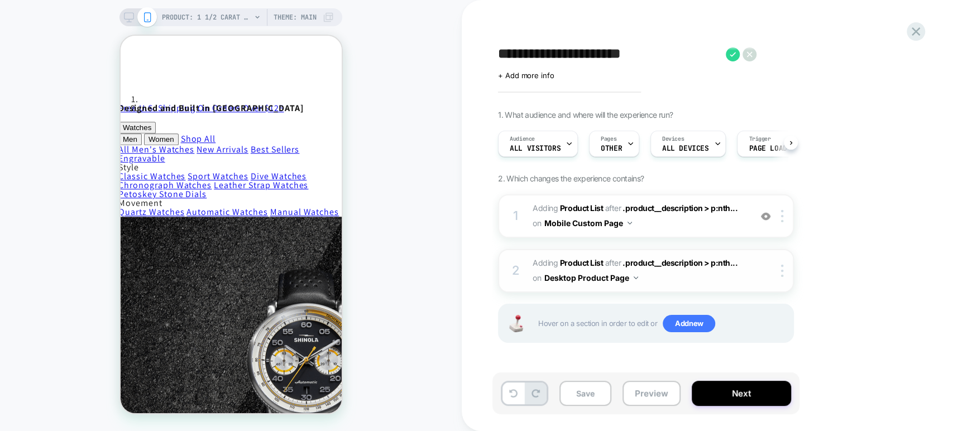
click at [635, 273] on button "Desktop Product Page" at bounding box center [591, 278] width 94 height 16
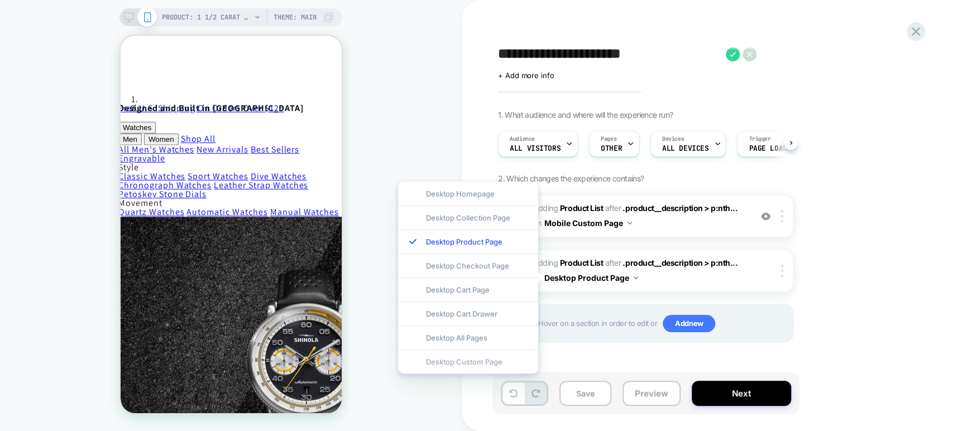
click at [501, 359] on div "Desktop Custom Page" at bounding box center [468, 361] width 140 height 24
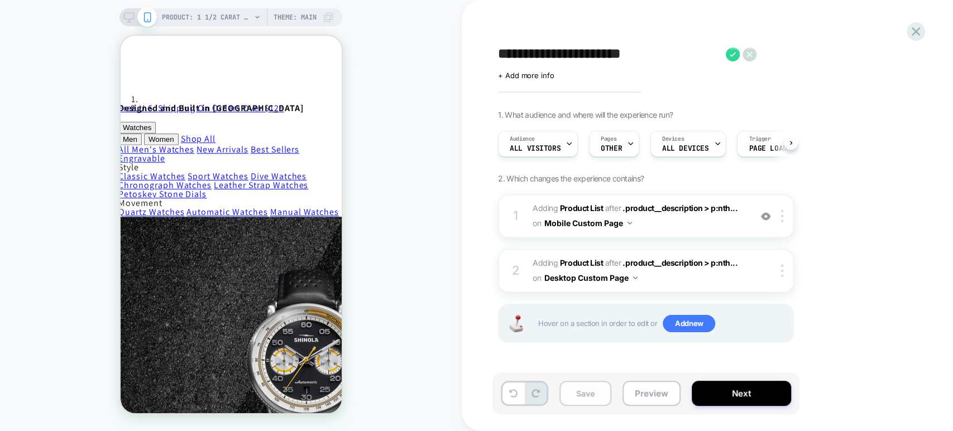
click at [579, 388] on button "Save" at bounding box center [585, 393] width 52 height 25
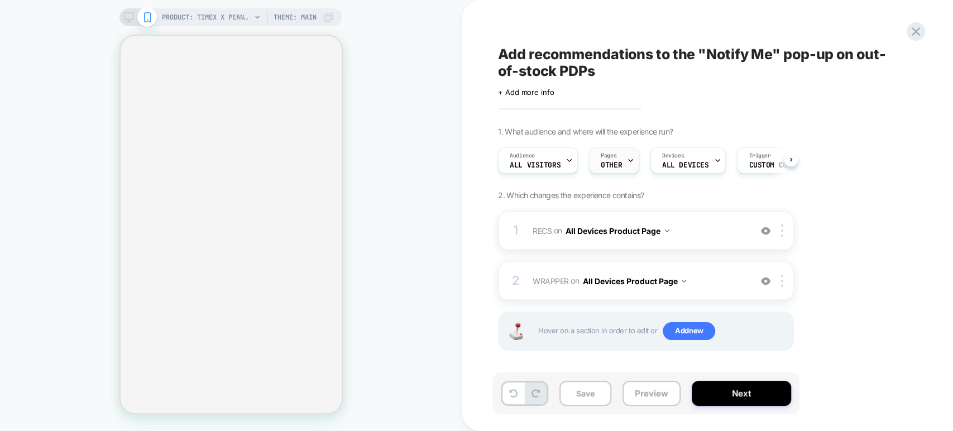
click at [627, 162] on icon at bounding box center [630, 160] width 7 height 7
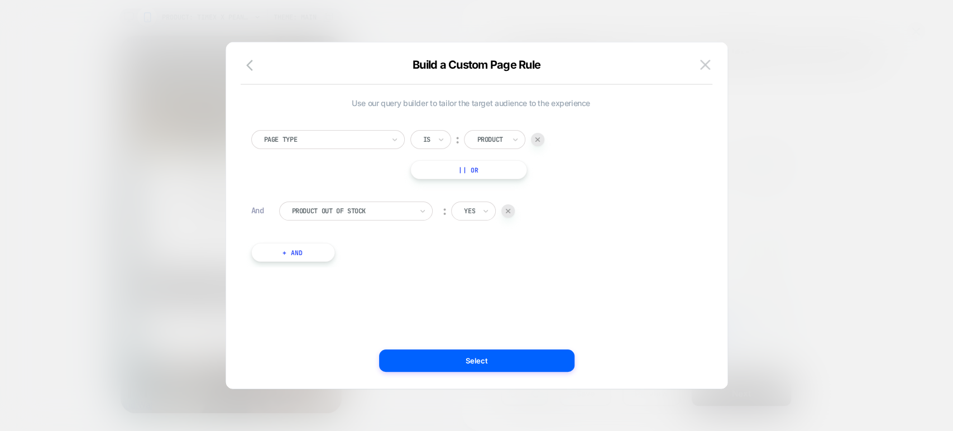
click at [780, 27] on div at bounding box center [476, 215] width 953 height 431
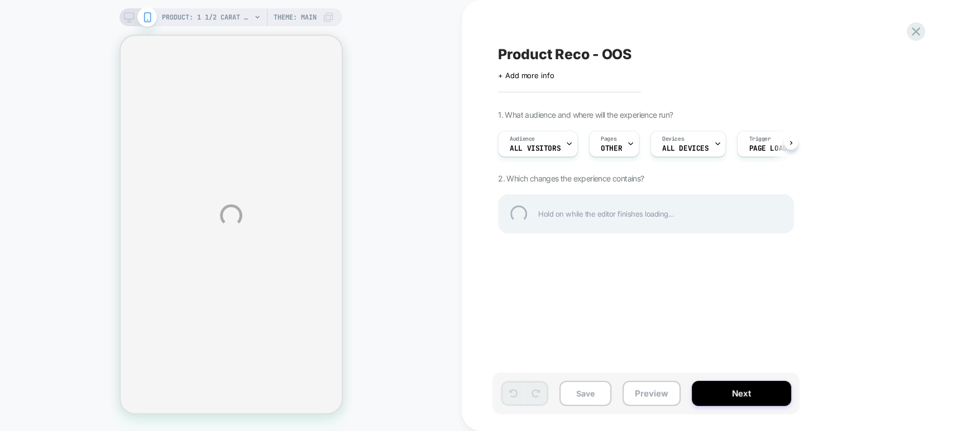
click at [617, 143] on div "PRODUCT: 1 1/2 Carat Round Diamond Studs - Yellow Gold PRODUCT: 1 1/2 Carat Rou…" at bounding box center [476, 215] width 953 height 431
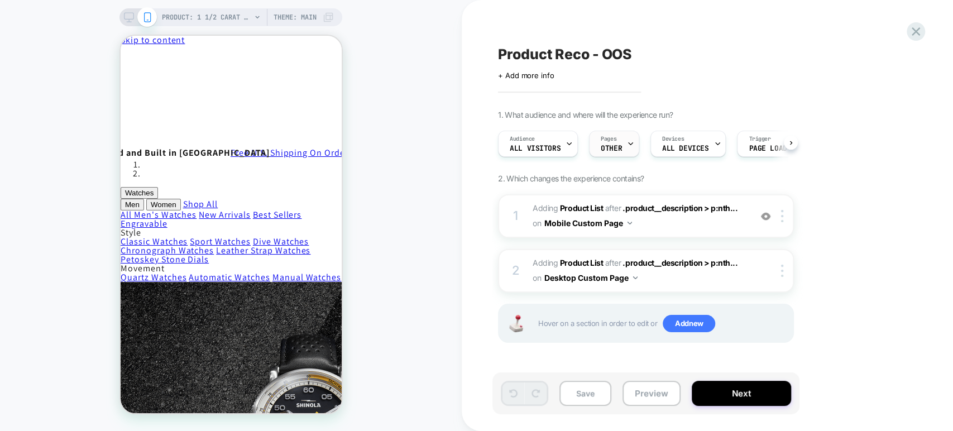
click at [617, 145] on span "OTHER" at bounding box center [611, 149] width 21 height 8
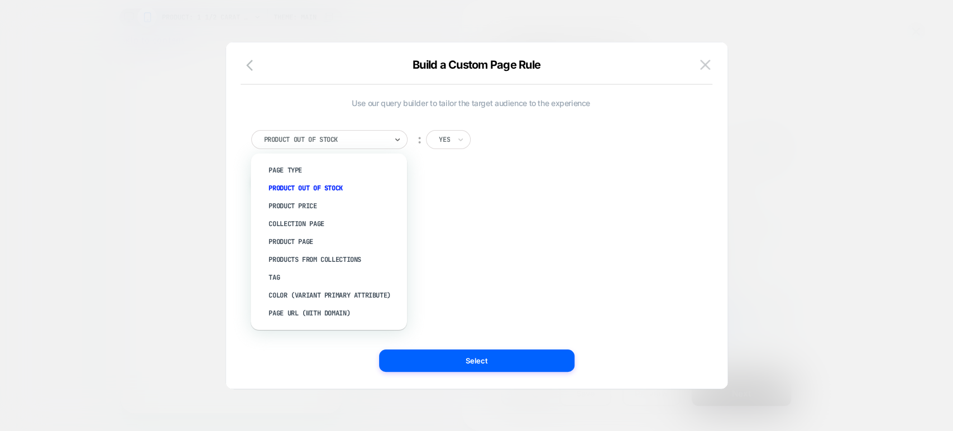
click at [379, 142] on div at bounding box center [325, 140] width 123 height 10
click at [314, 165] on div "Page Type" at bounding box center [334, 170] width 145 height 18
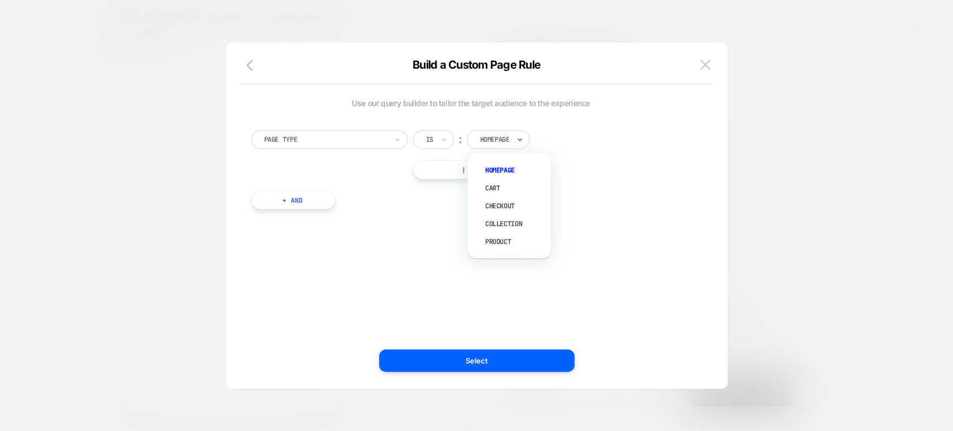
click at [485, 140] on div at bounding box center [495, 140] width 30 height 10
click at [493, 245] on div "Product" at bounding box center [514, 242] width 73 height 18
click at [315, 204] on button "+ And" at bounding box center [293, 199] width 84 height 19
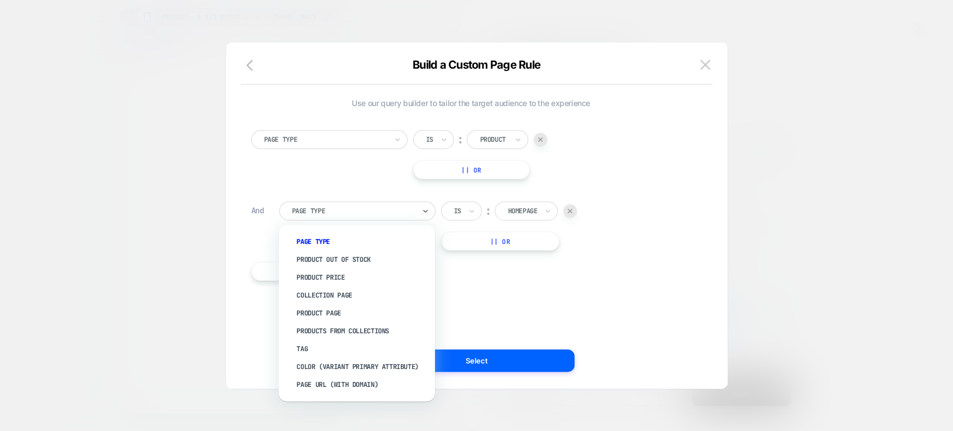
click at [407, 208] on div at bounding box center [353, 211] width 123 height 10
click at [356, 257] on div "Product Out Of Stock" at bounding box center [362, 260] width 145 height 18
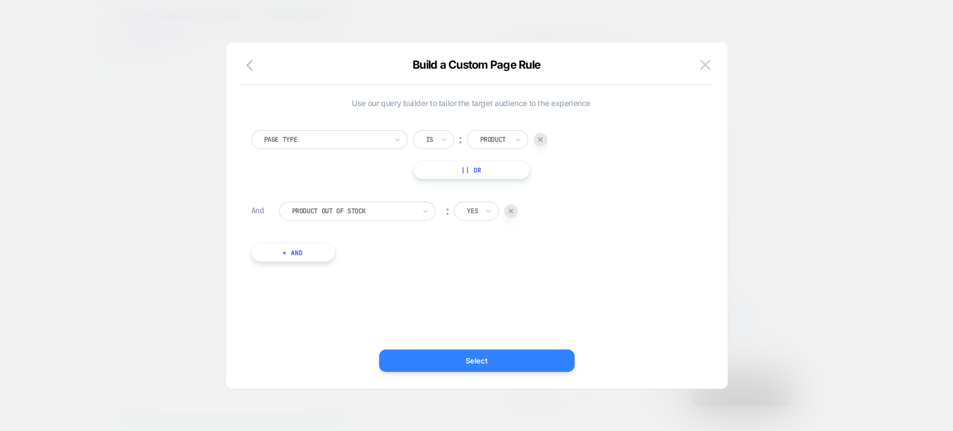
click at [449, 359] on button "Select" at bounding box center [476, 360] width 195 height 22
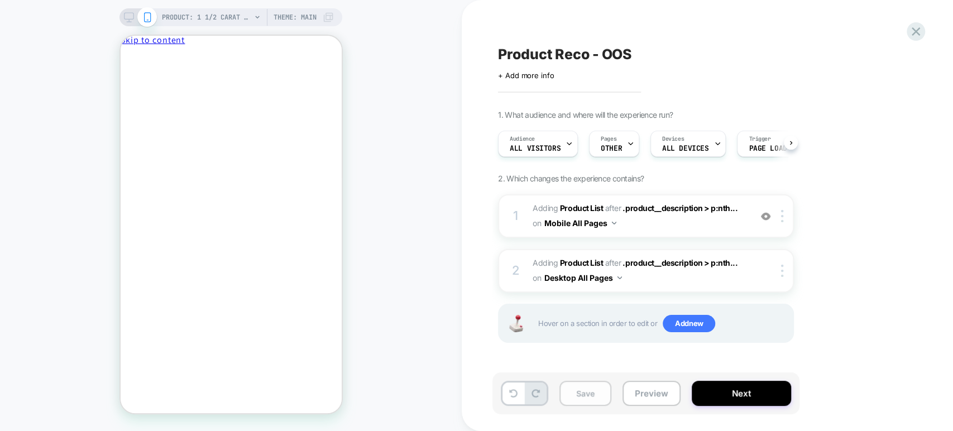
click at [581, 386] on button "Save" at bounding box center [585, 393] width 52 height 25
click at [603, 228] on button "Mobile All Pages" at bounding box center [580, 223] width 72 height 16
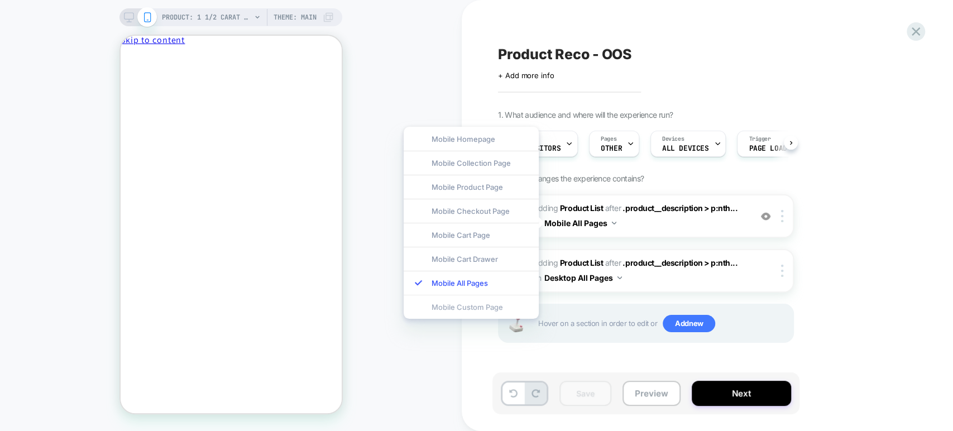
click at [494, 306] on div "Mobile Custom Page" at bounding box center [471, 307] width 135 height 24
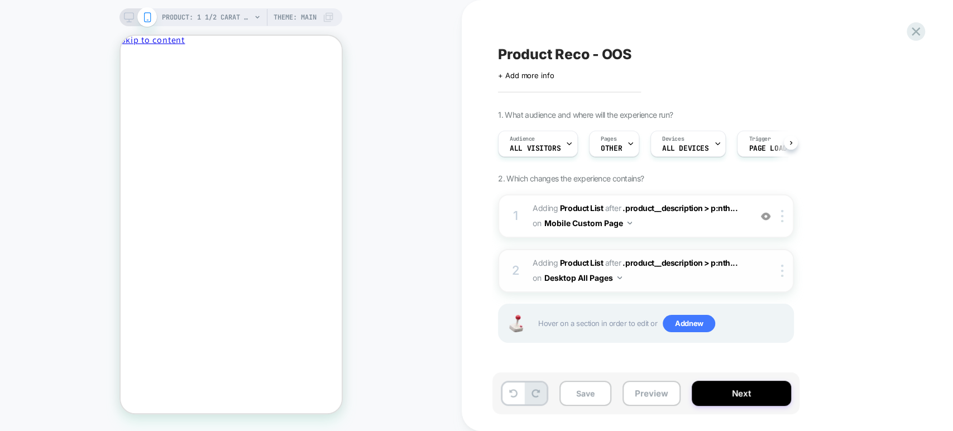
click at [612, 278] on button "Desktop All Pages" at bounding box center [583, 278] width 78 height 16
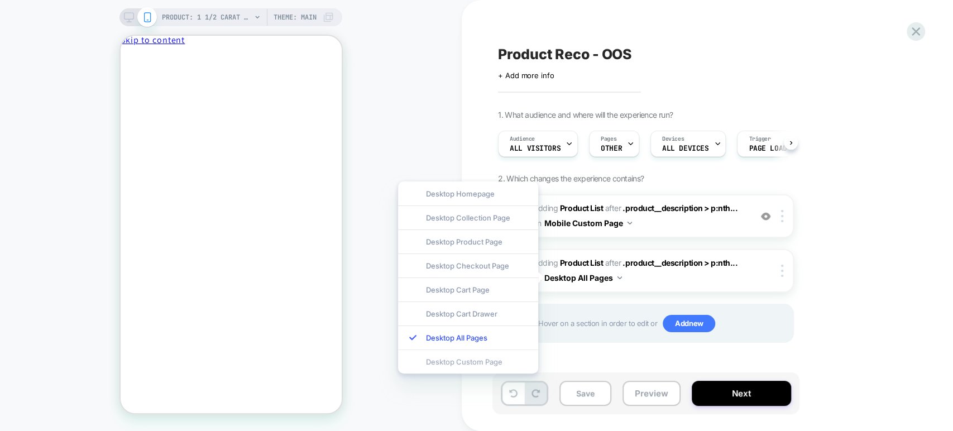
click at [502, 358] on div "Desktop Custom Page" at bounding box center [468, 361] width 140 height 24
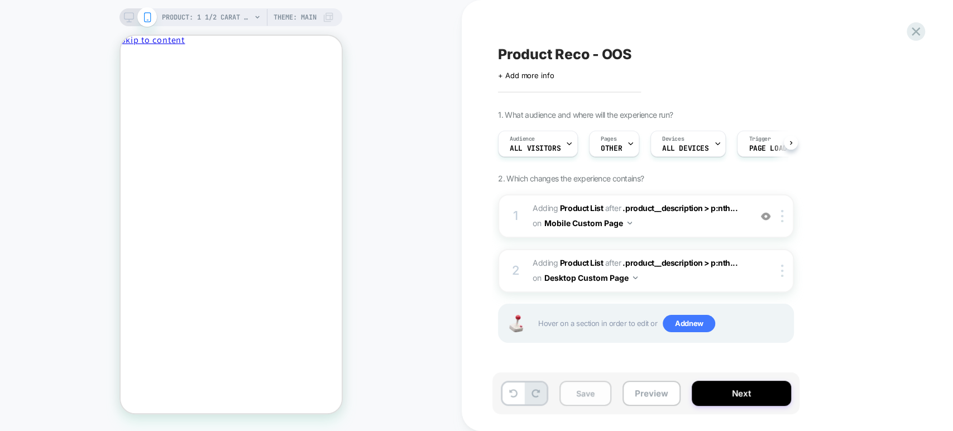
click at [572, 391] on button "Save" at bounding box center [585, 393] width 52 height 25
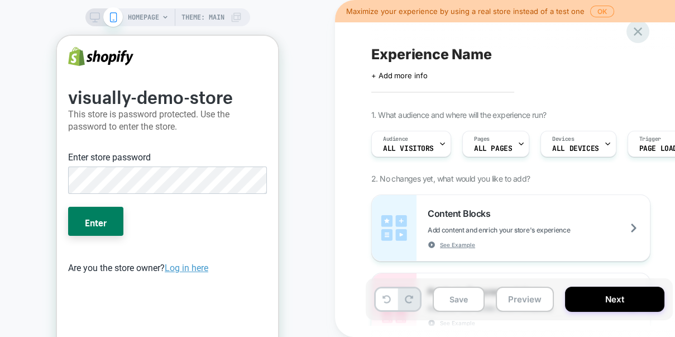
click at [640, 33] on icon at bounding box center [638, 31] width 8 height 8
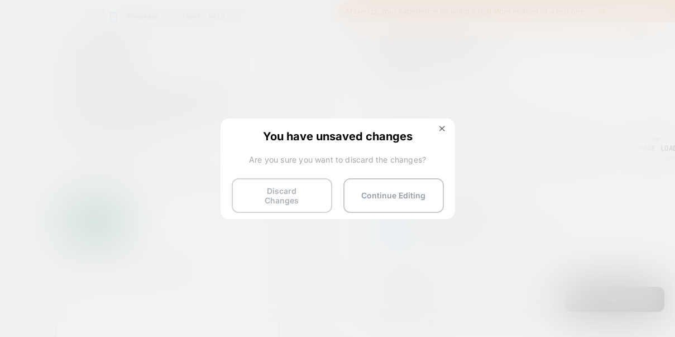
click at [258, 186] on button "Discard Changes" at bounding box center [282, 195] width 100 height 35
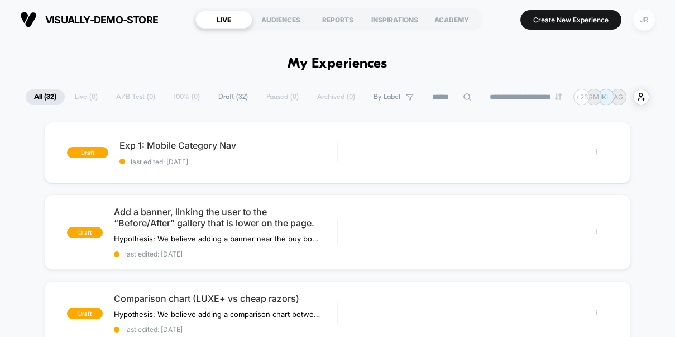
click at [640, 24] on div "JR" at bounding box center [644, 20] width 22 height 22
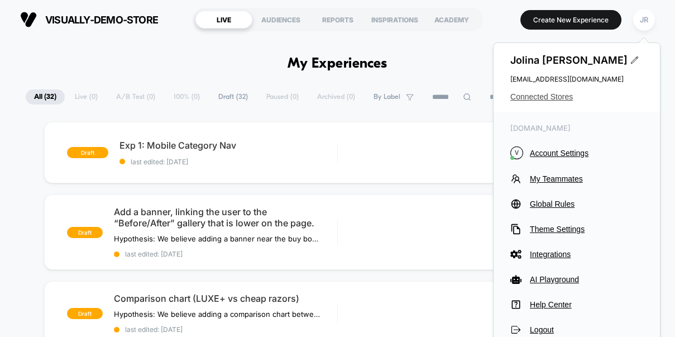
click at [547, 92] on span "Connected Stores" at bounding box center [576, 96] width 133 height 9
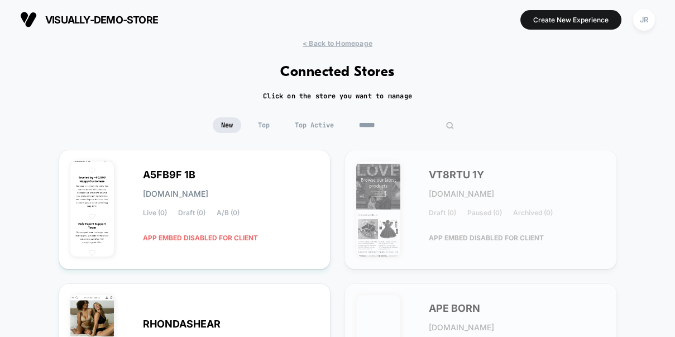
click at [392, 122] on input at bounding box center [407, 125] width 112 height 16
paste input "**********"
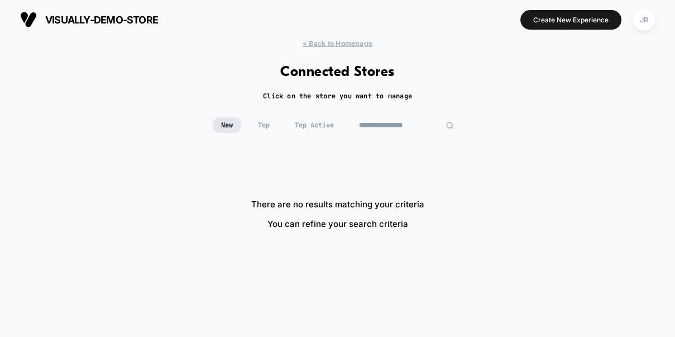
click at [390, 123] on input "**********" at bounding box center [407, 125] width 112 height 16
paste input "*****"
type input "*"
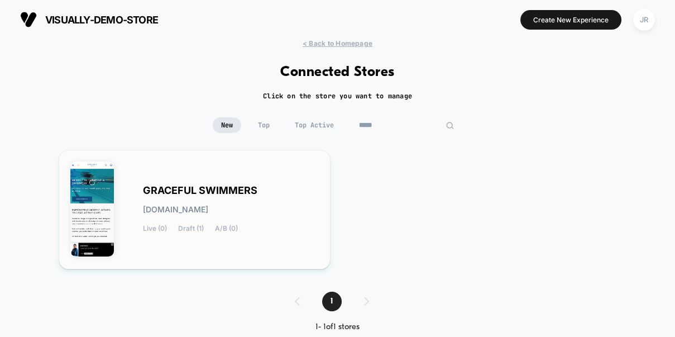
type input "*****"
click at [287, 226] on div "GRACEFUL SWIMMERS [DOMAIN_NAME] Live (0) Draft (1) A/B (0)" at bounding box center [231, 209] width 176 height 46
